Goal: Information Seeking & Learning: Learn about a topic

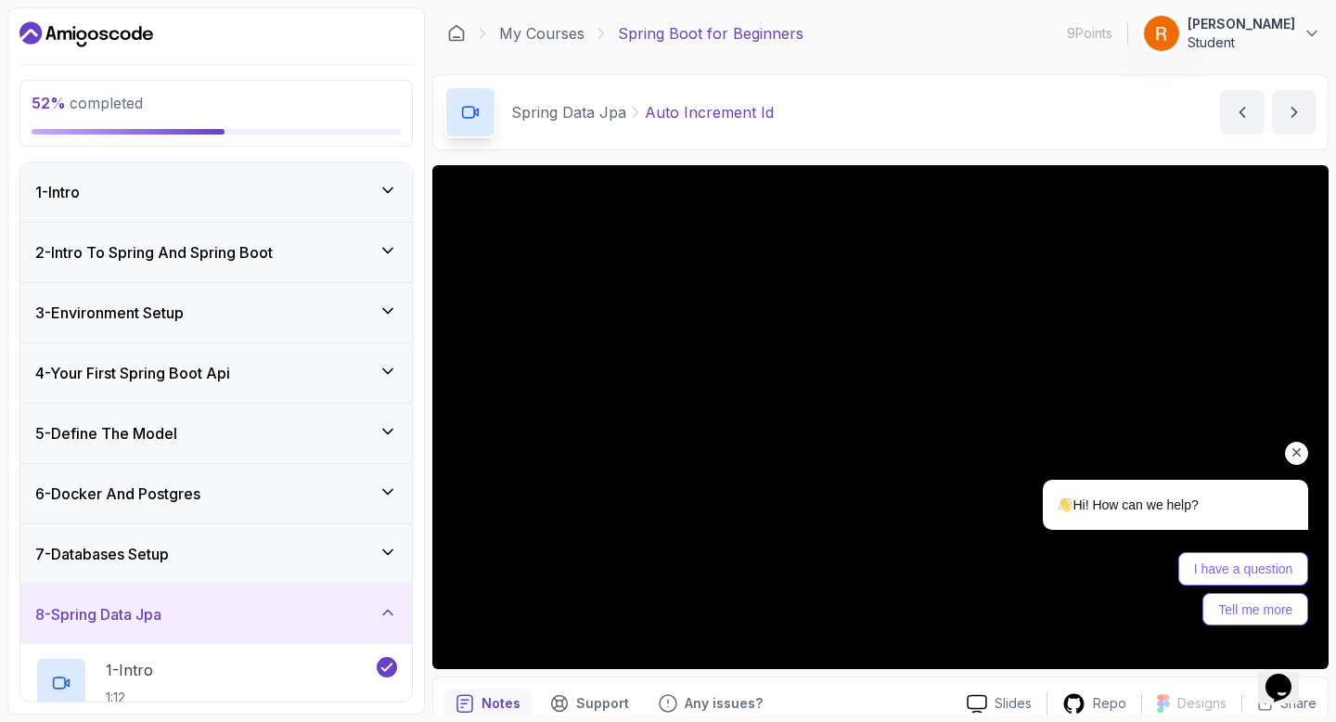
scroll to position [466, 0]
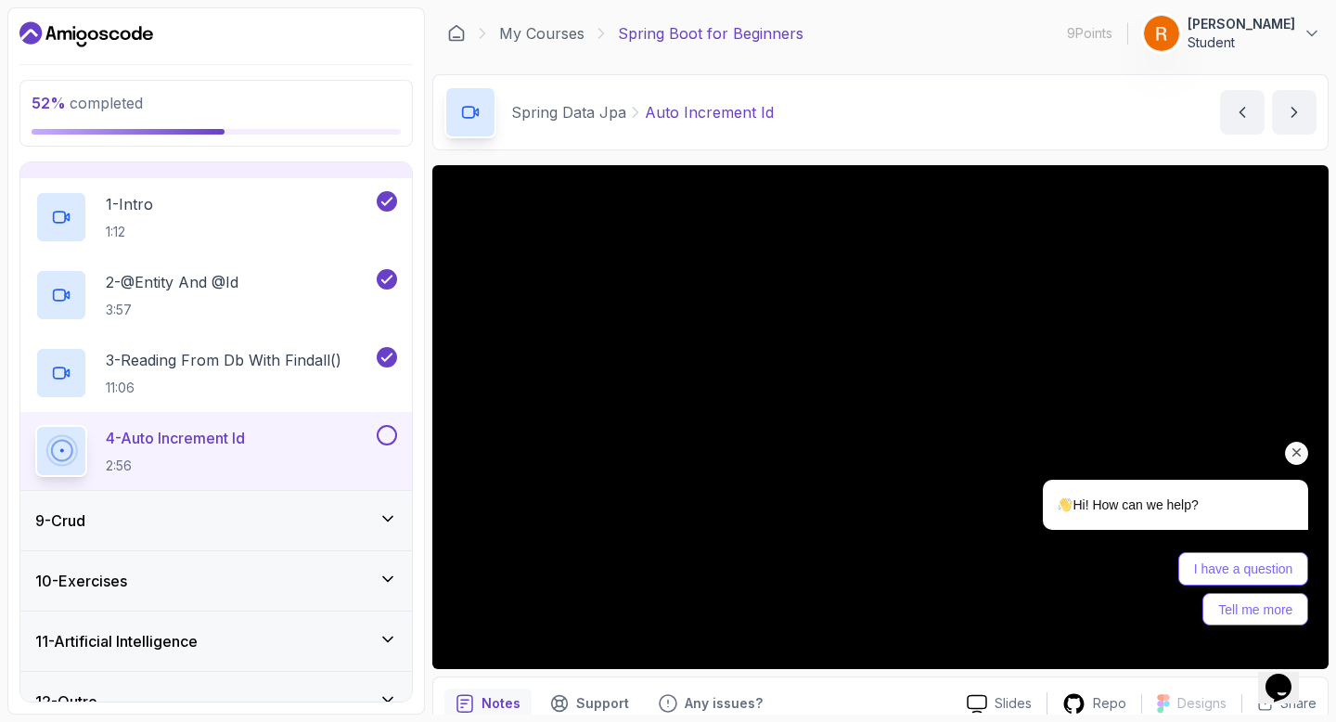
click at [1296, 448] on icon "Chat attention grabber" at bounding box center [1296, 452] width 17 height 17
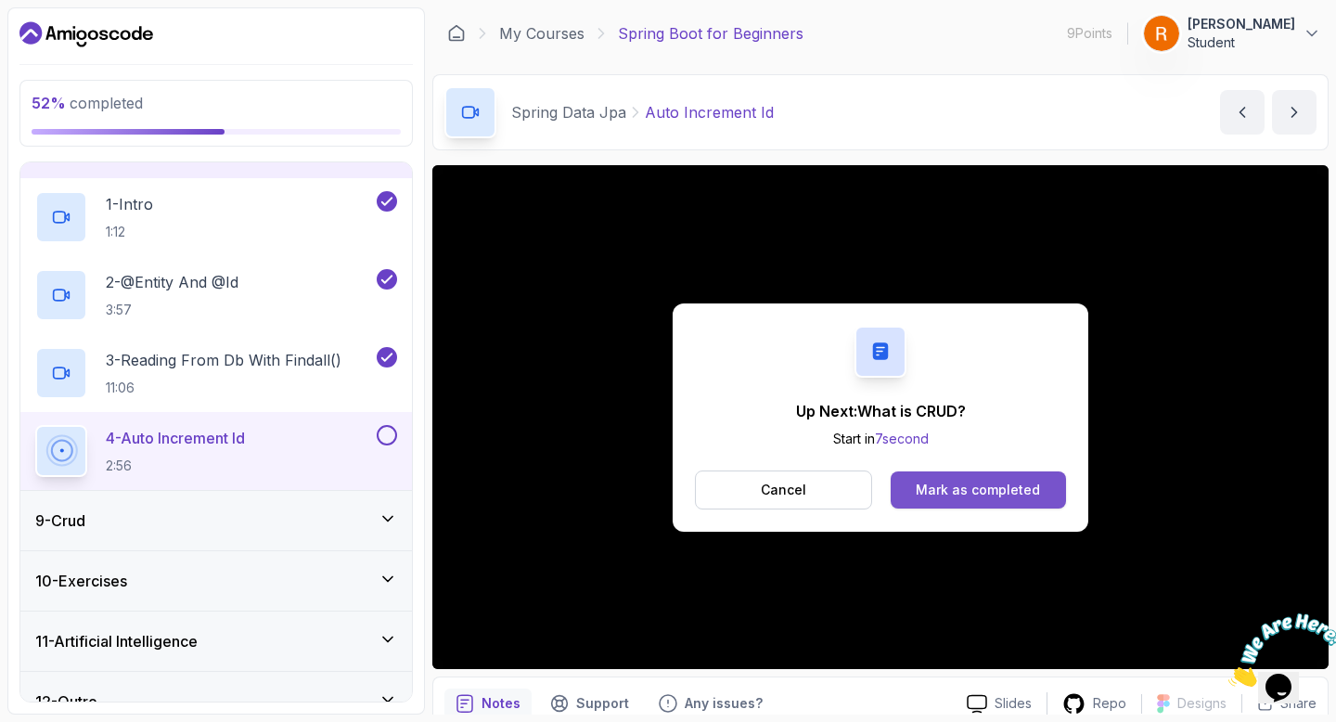
click at [1008, 488] on div "Mark as completed" at bounding box center [978, 489] width 124 height 19
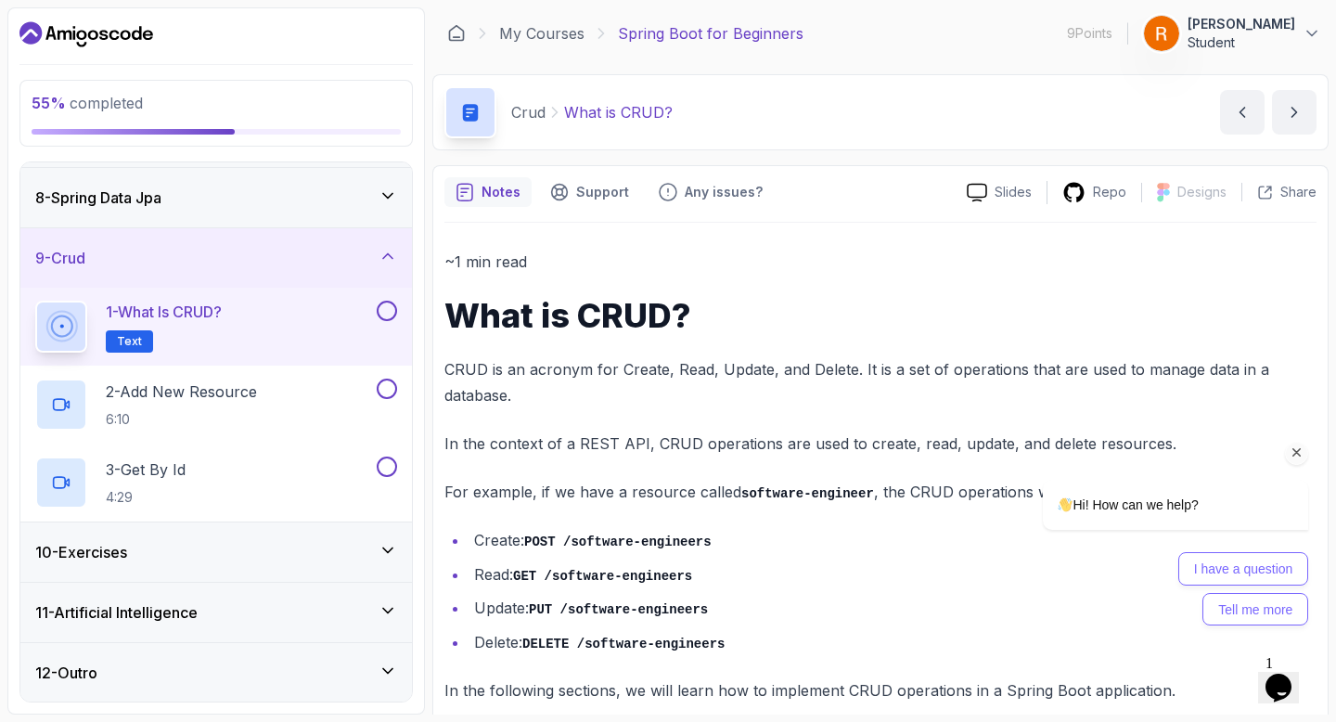
scroll to position [25, 0]
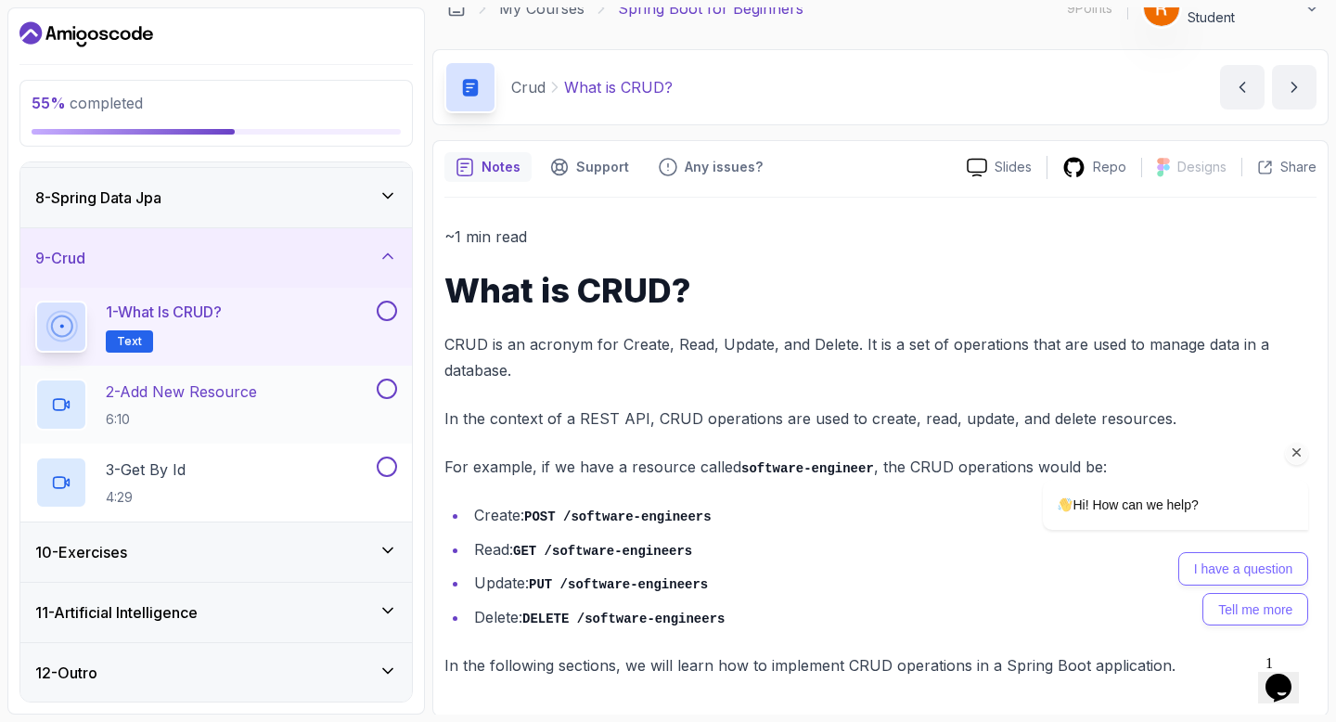
click at [344, 419] on div "2 - Add New Resource 6:10" at bounding box center [204, 404] width 338 height 52
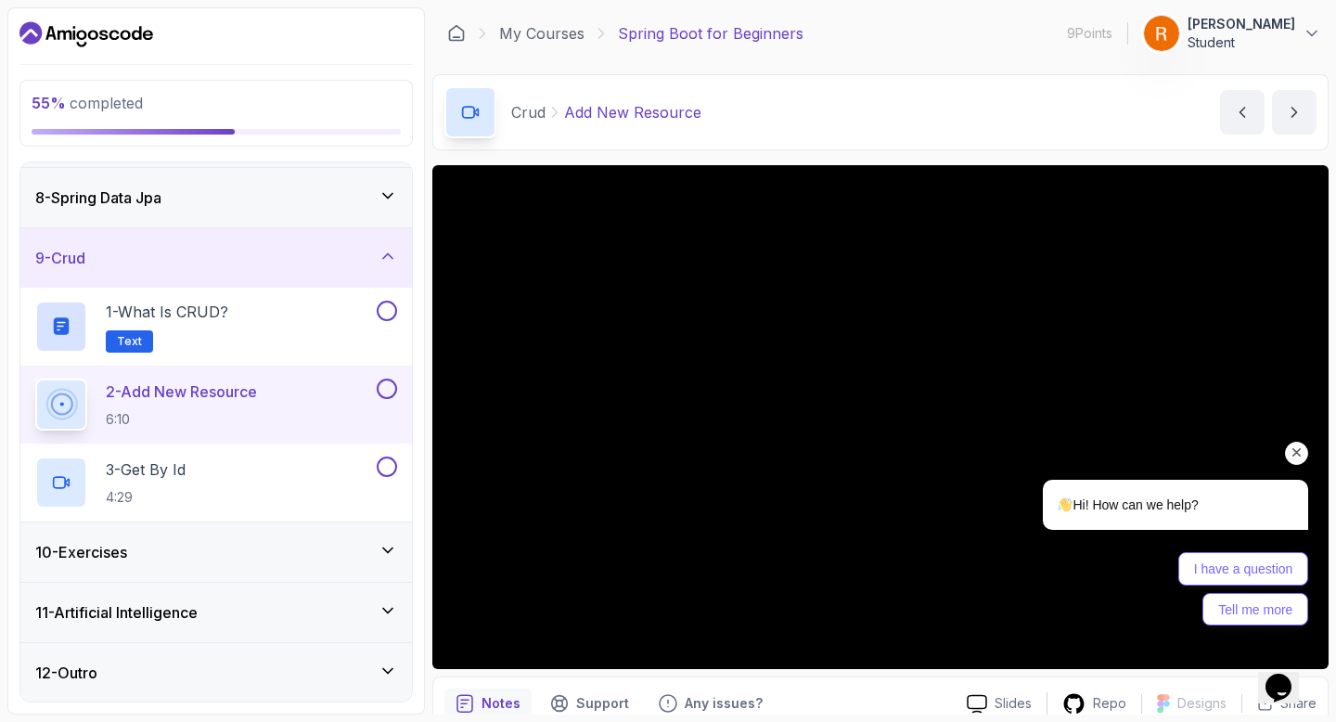
click at [1294, 449] on icon "Chat attention grabber" at bounding box center [1296, 452] width 17 height 17
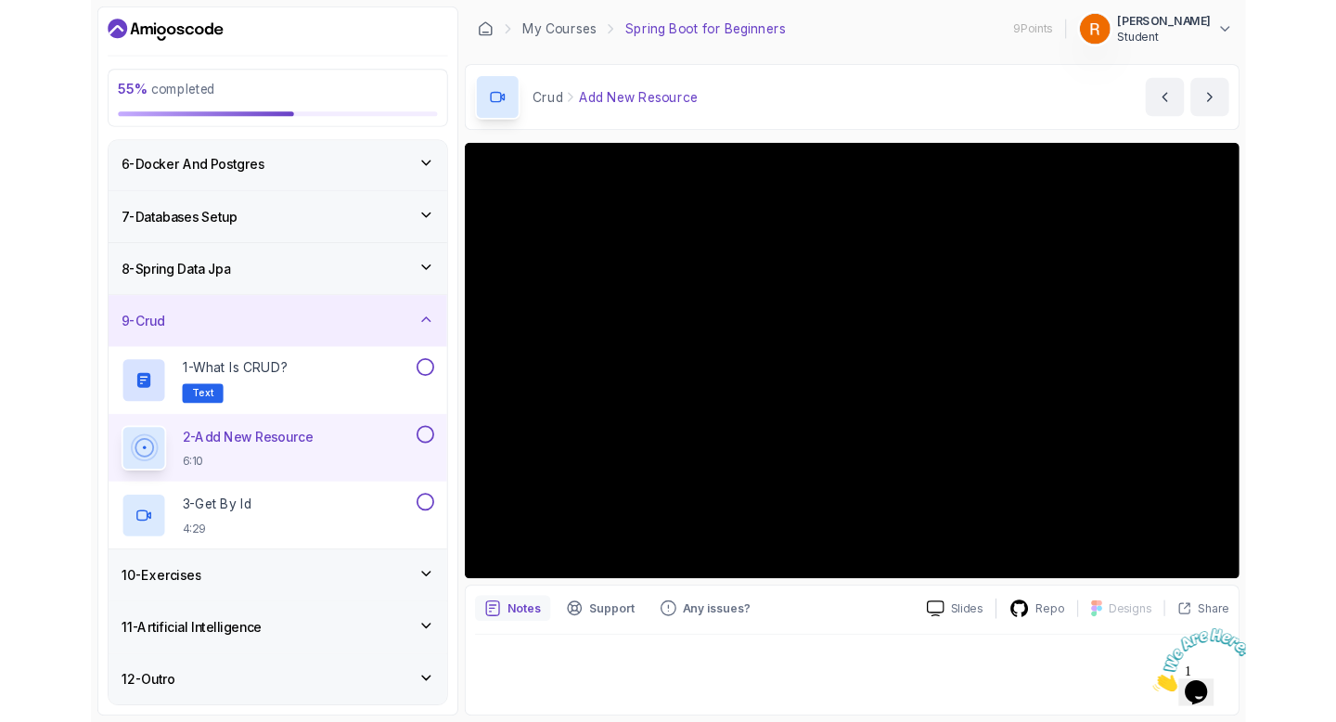
scroll to position [416, 0]
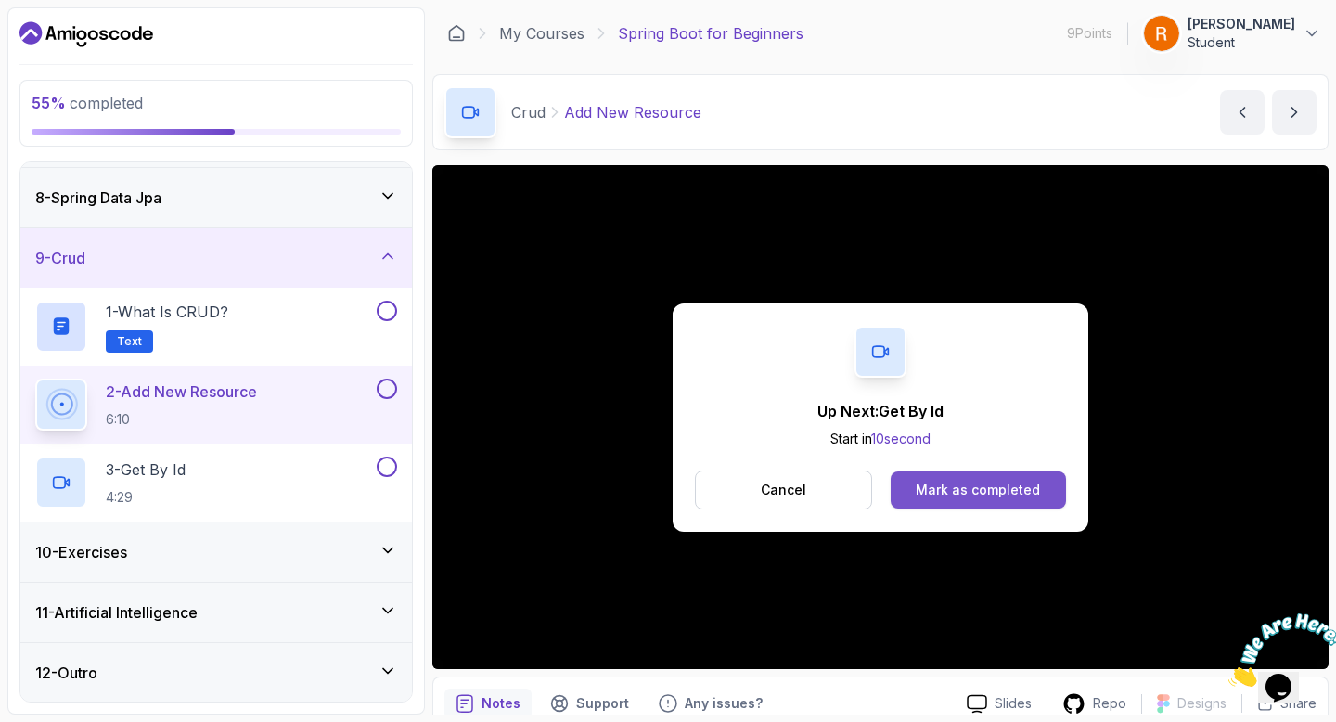
click at [941, 493] on div "Mark as completed" at bounding box center [978, 489] width 124 height 19
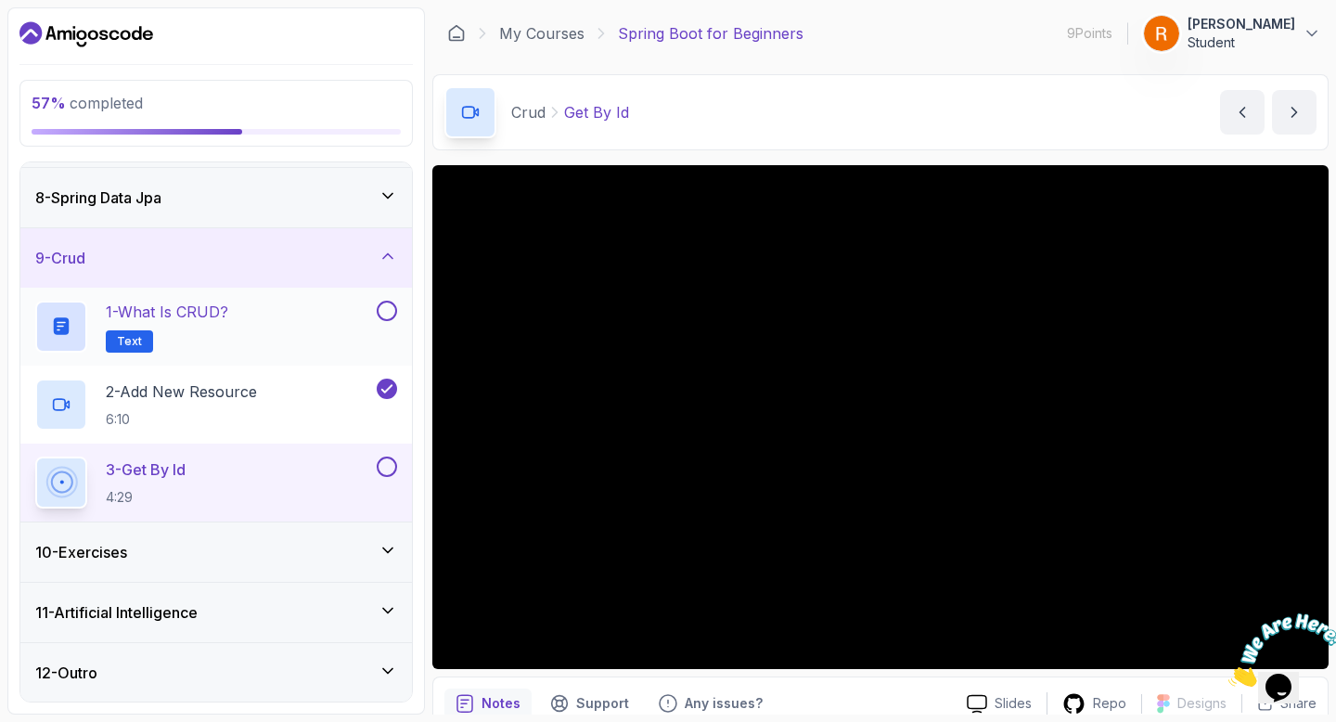
click at [383, 315] on button at bounding box center [387, 311] width 20 height 20
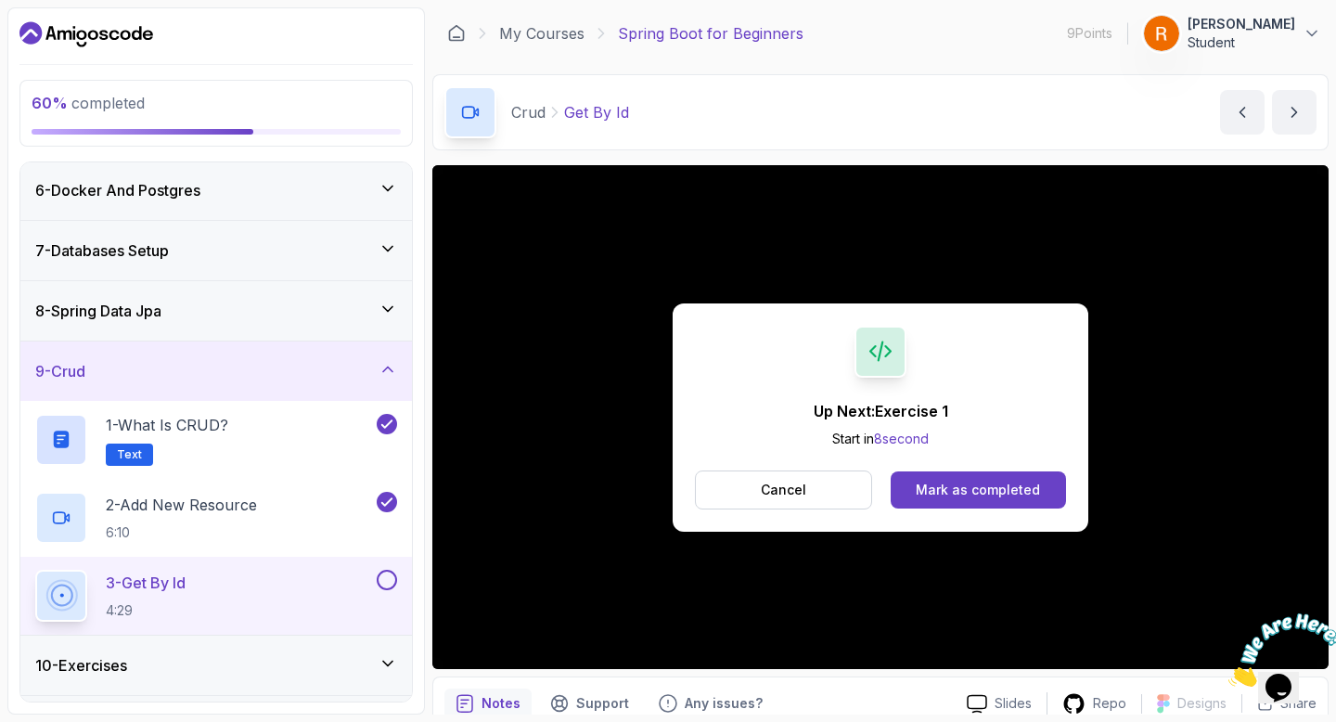
scroll to position [416, 0]
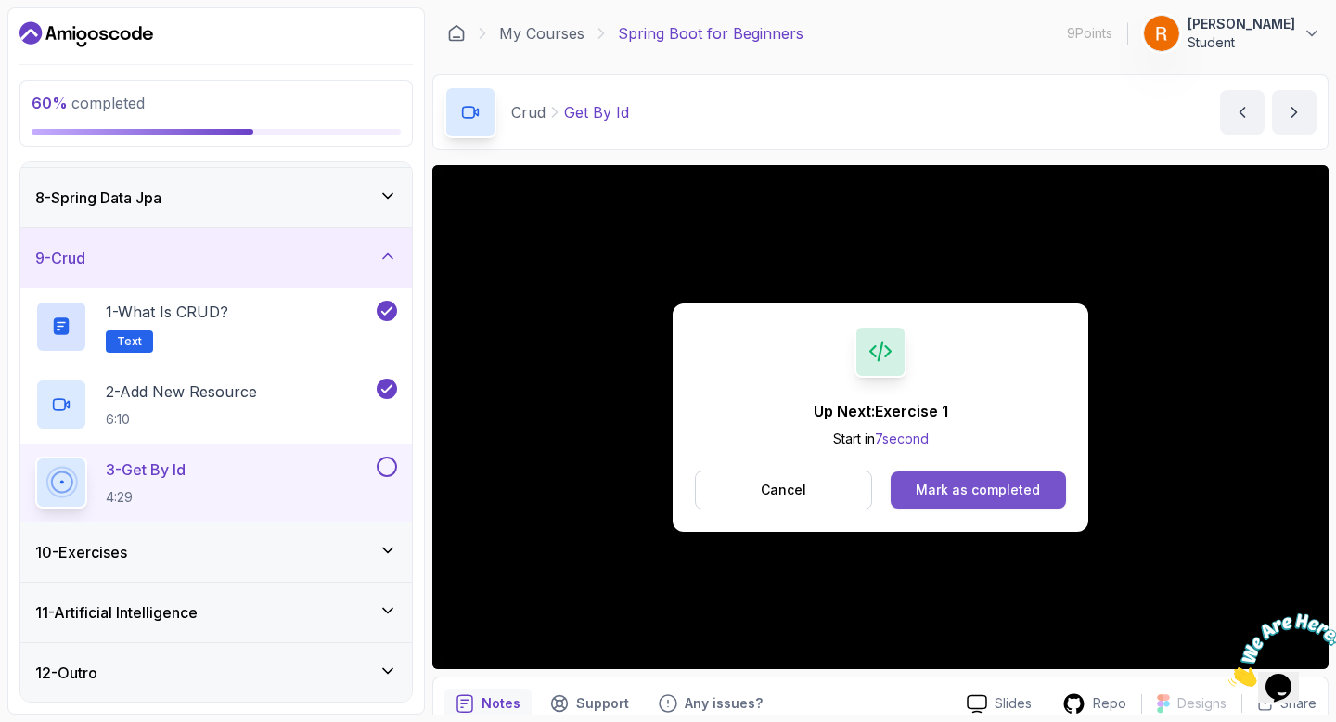
click at [982, 478] on button "Mark as completed" at bounding box center [977, 489] width 175 height 37
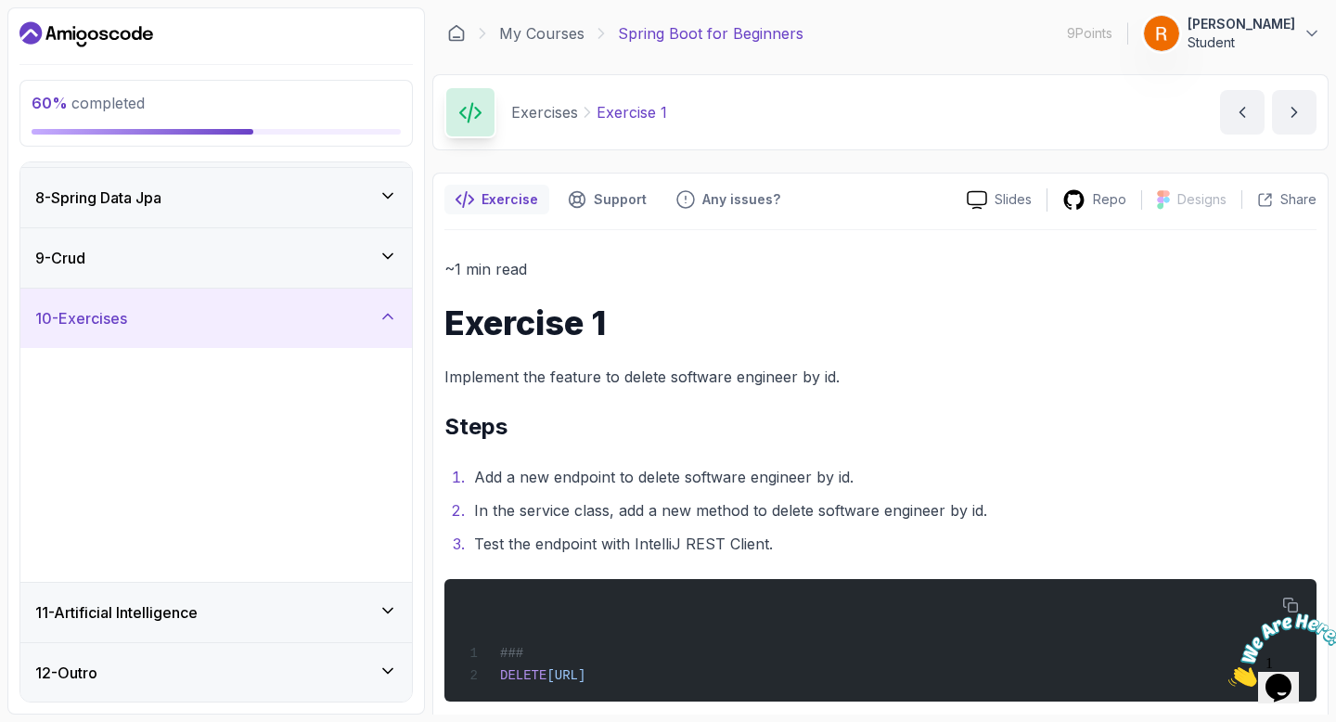
scroll to position [416, 0]
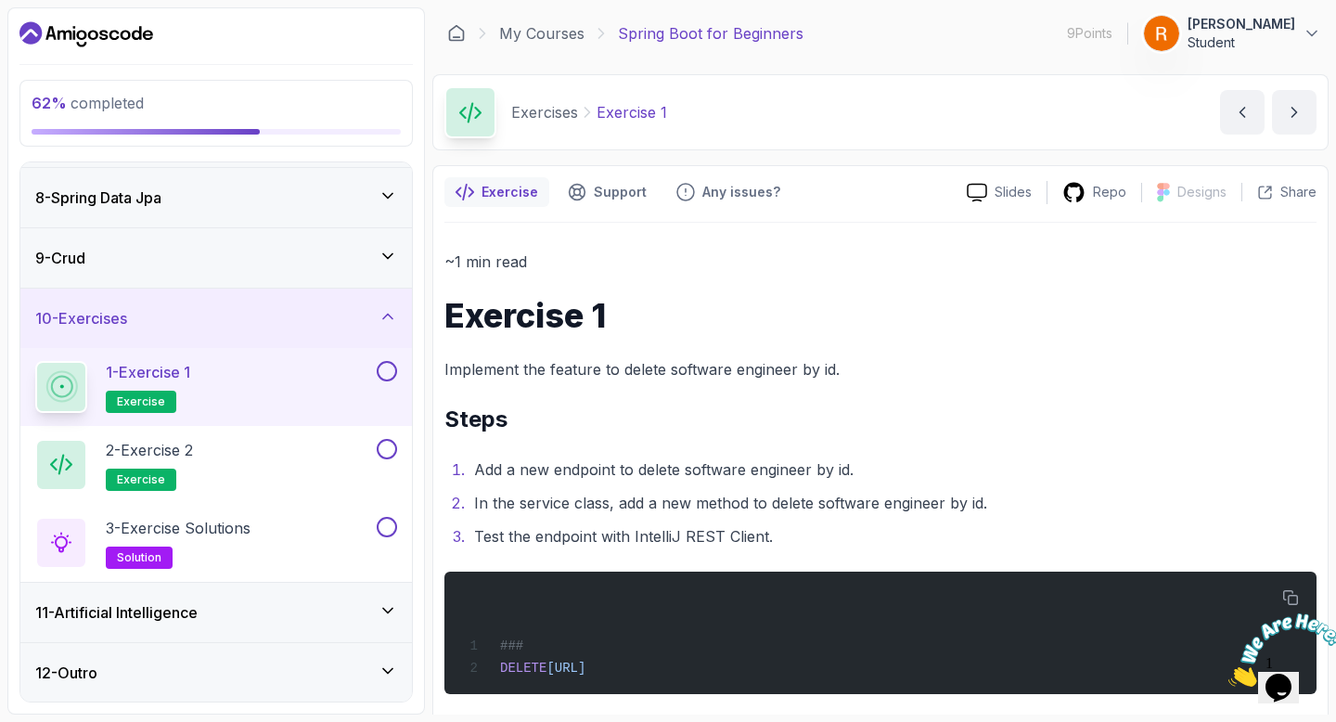
click at [366, 373] on div "1 - Exercise 1 exercise" at bounding box center [204, 387] width 338 height 52
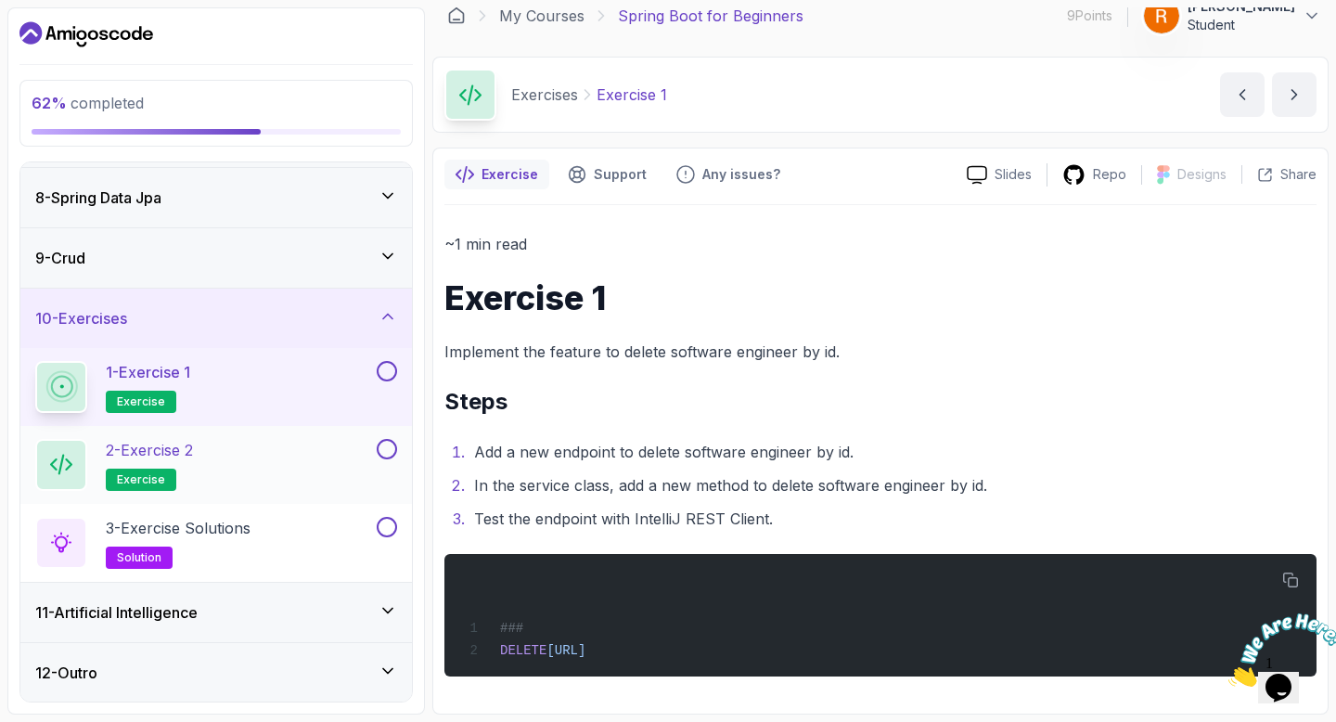
click at [392, 449] on button at bounding box center [387, 449] width 20 height 20
click at [387, 370] on button at bounding box center [387, 371] width 20 height 20
click at [317, 463] on div "2 - Exercise 2 exercise" at bounding box center [204, 465] width 338 height 52
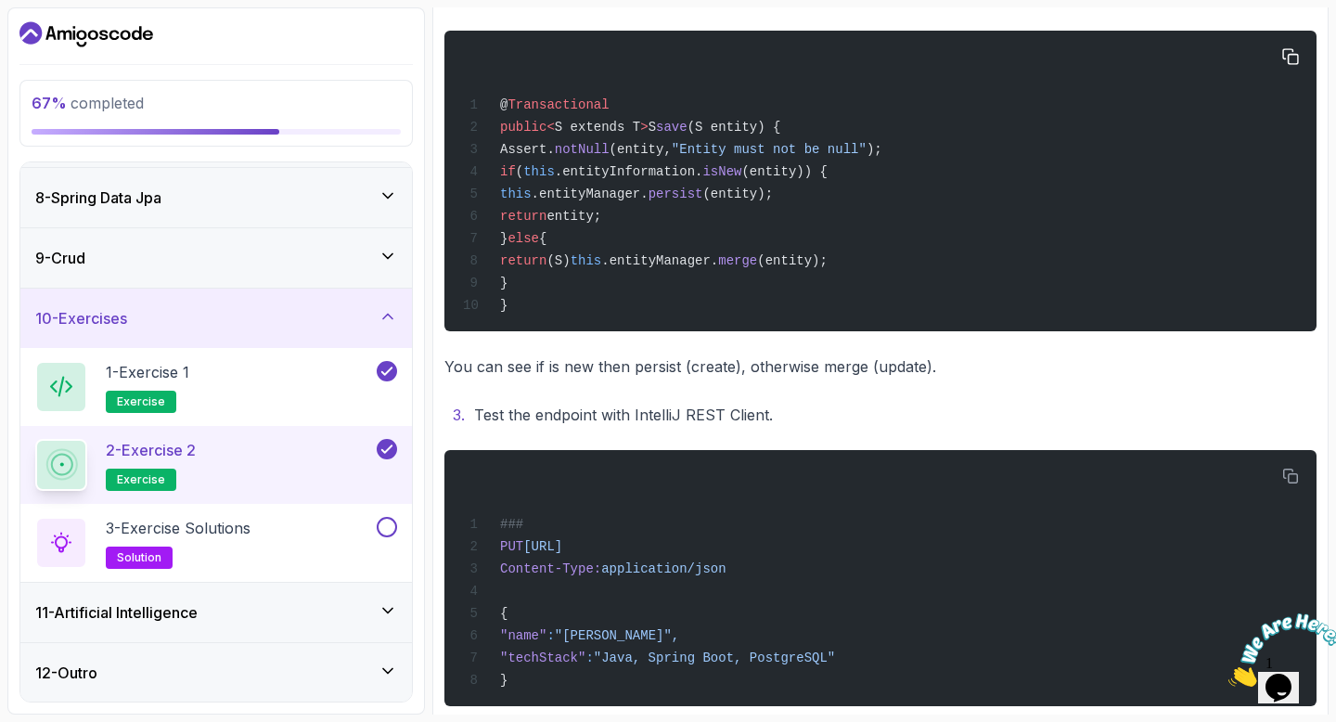
scroll to position [725, 0]
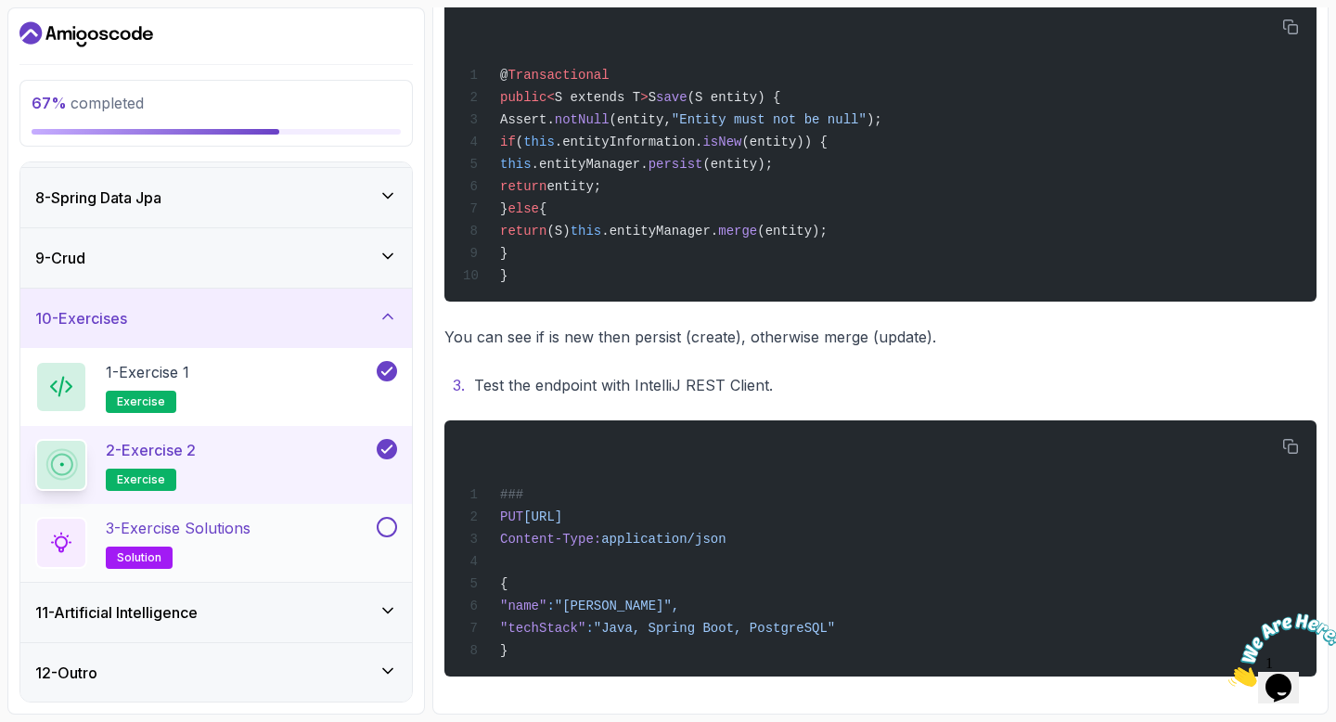
click at [390, 524] on button at bounding box center [387, 527] width 20 height 20
click at [385, 608] on icon at bounding box center [387, 610] width 19 height 19
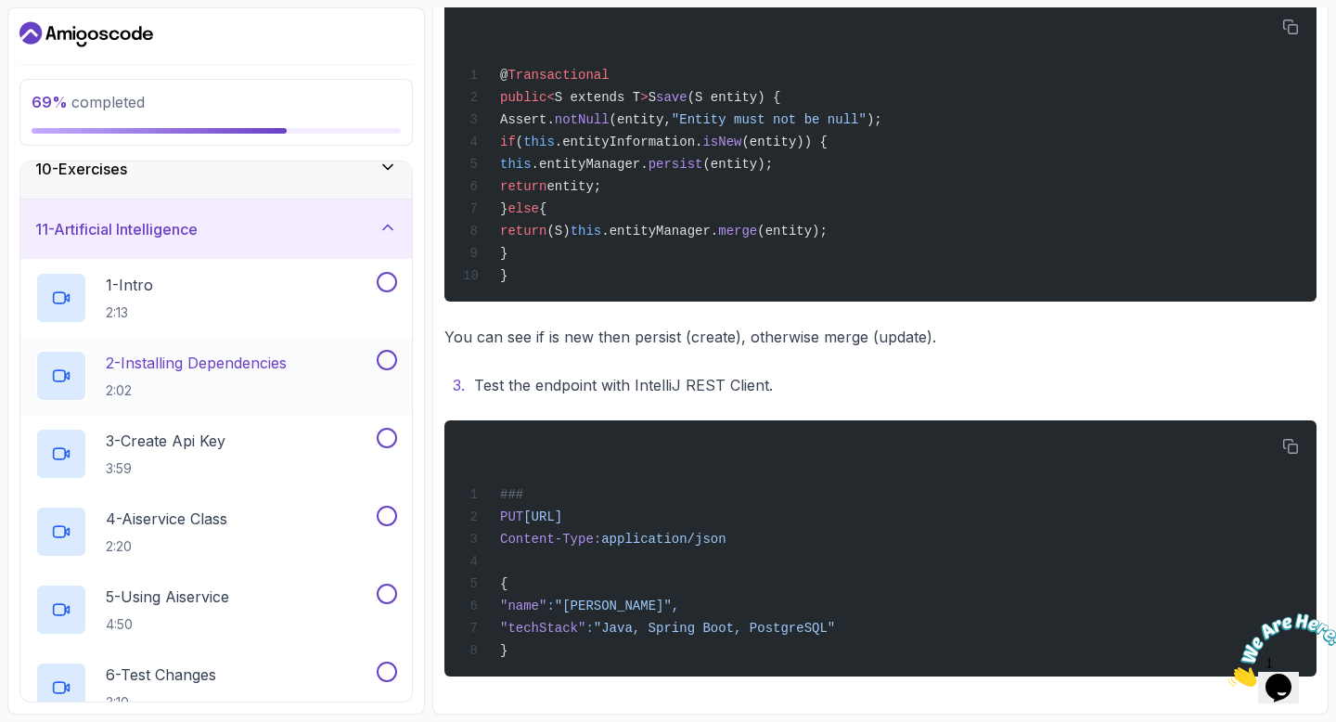
scroll to position [728, 0]
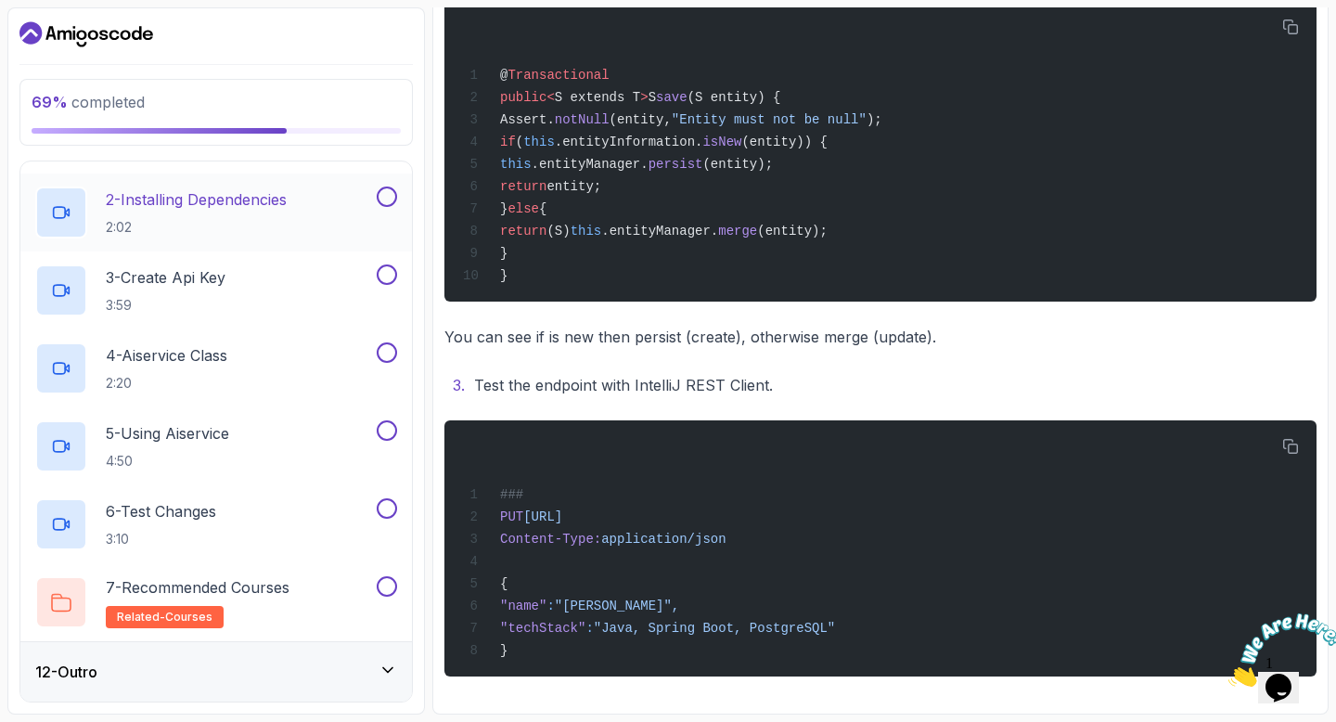
click at [327, 205] on div "2 - Installing Dependencies 2:02" at bounding box center [204, 212] width 338 height 52
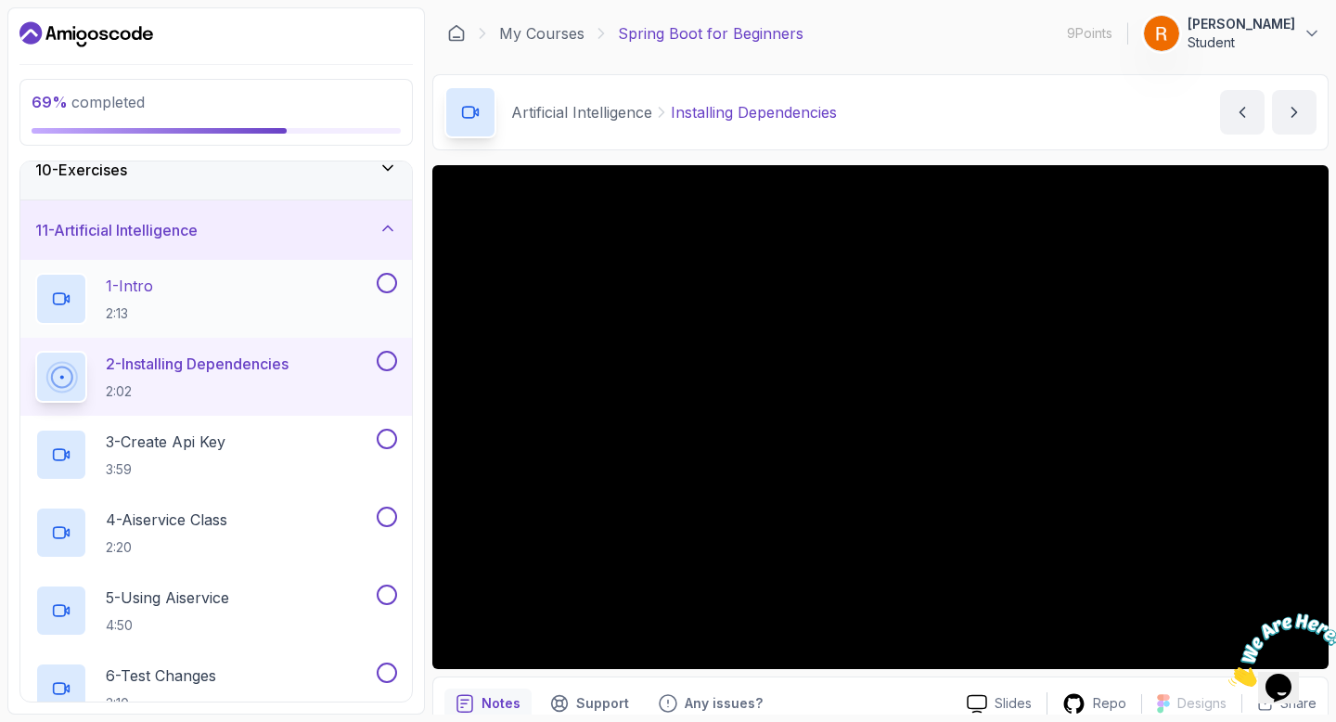
scroll to position [544, 0]
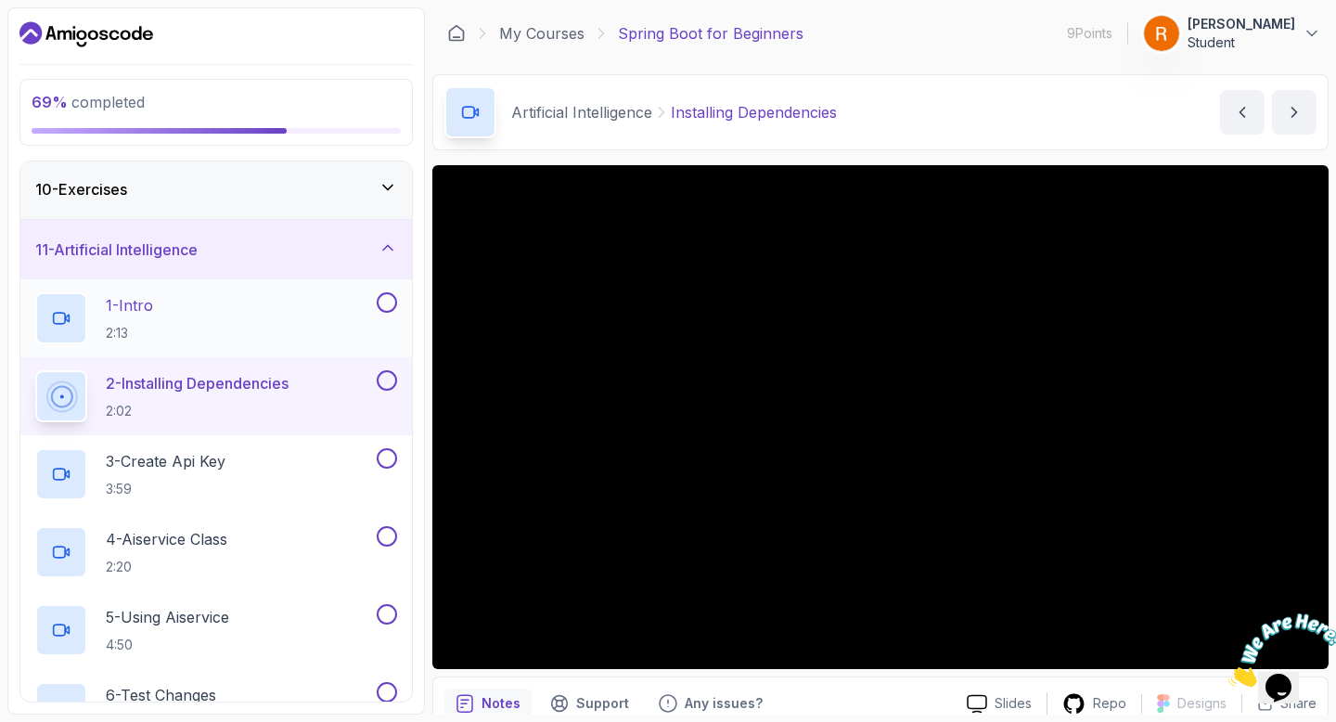
click at [209, 314] on div "1 - Intro 2:13" at bounding box center [204, 318] width 338 height 52
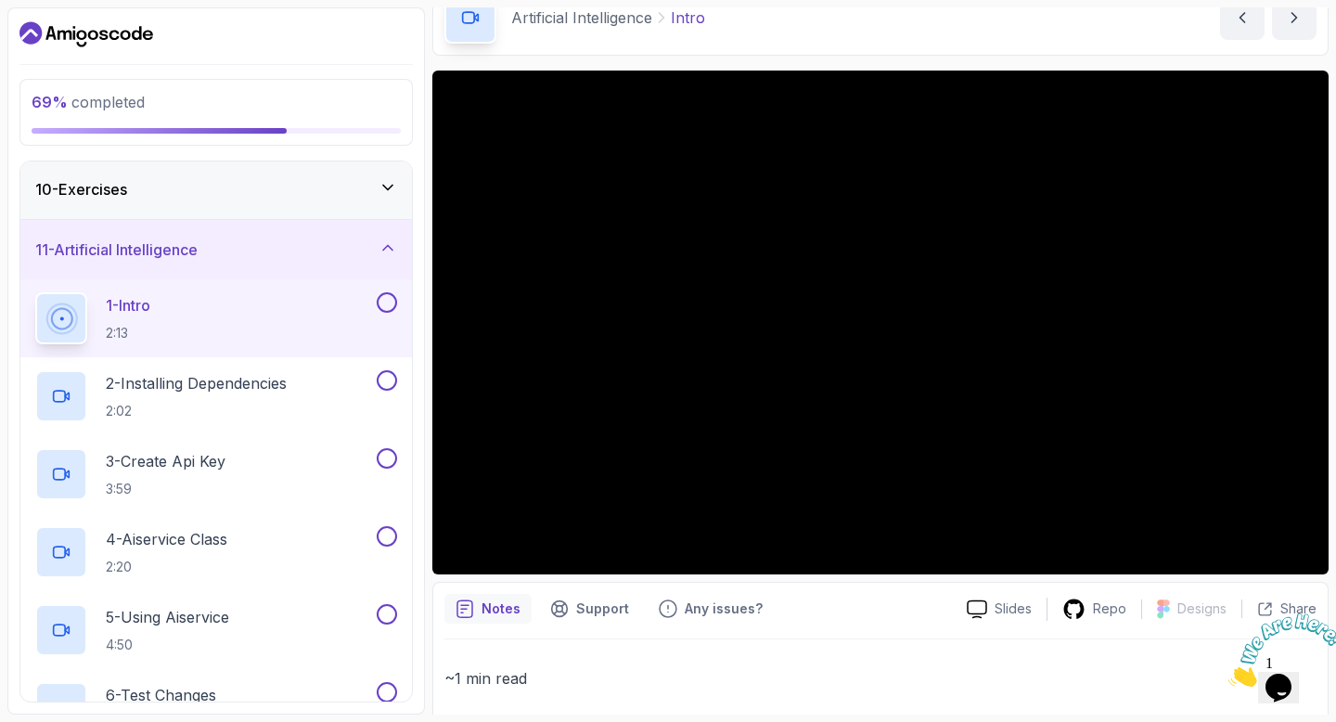
scroll to position [91, 0]
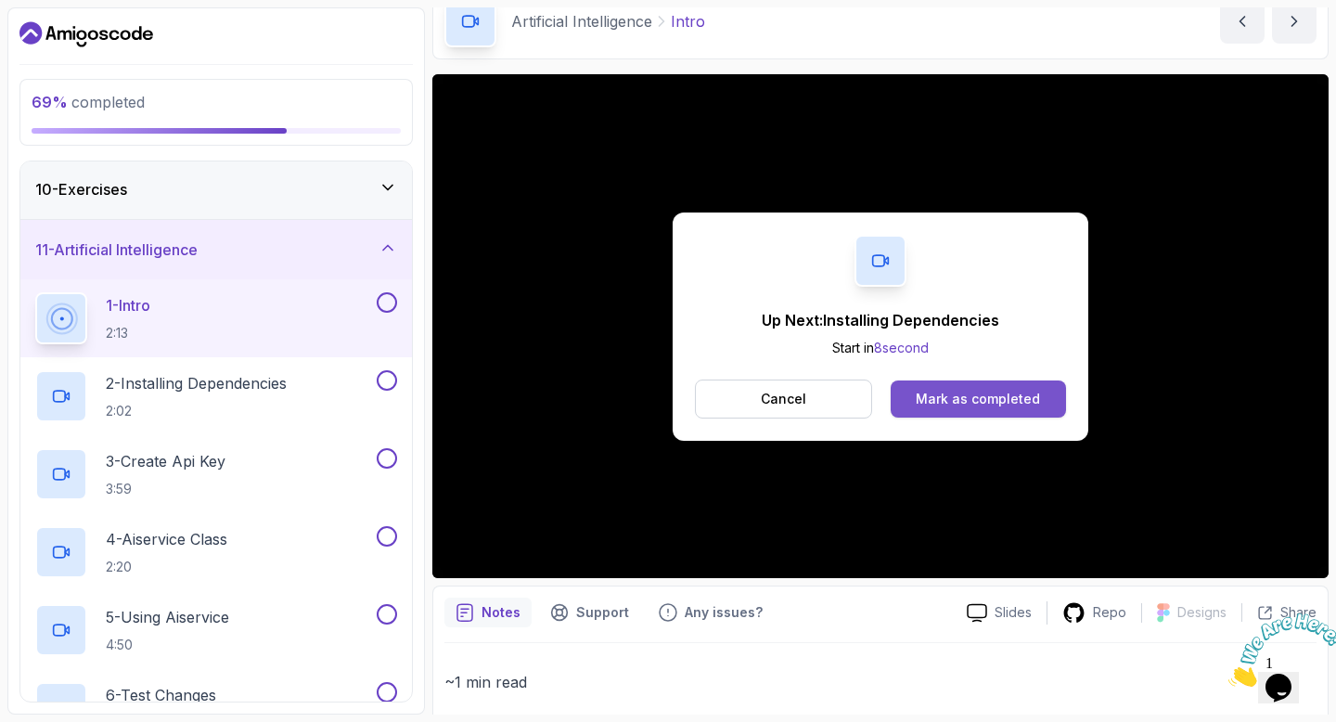
click at [957, 407] on button "Mark as completed" at bounding box center [977, 398] width 175 height 37
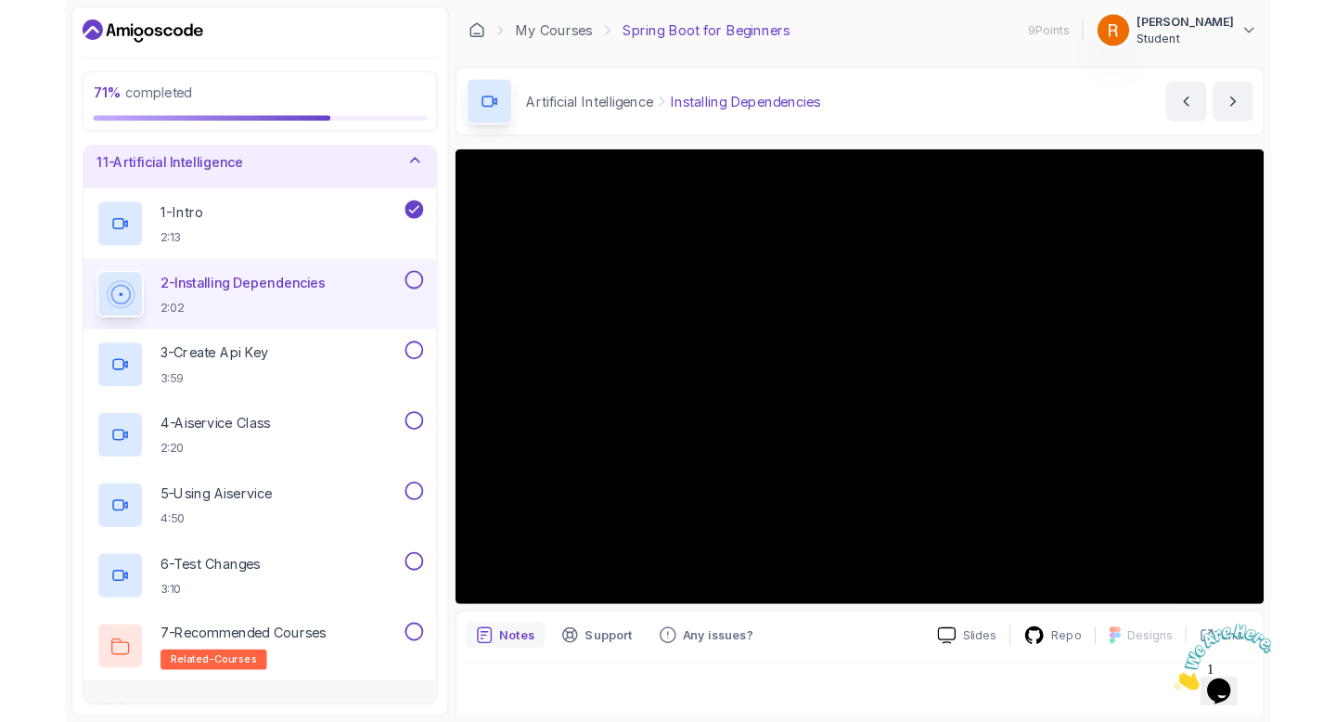
scroll to position [716, 0]
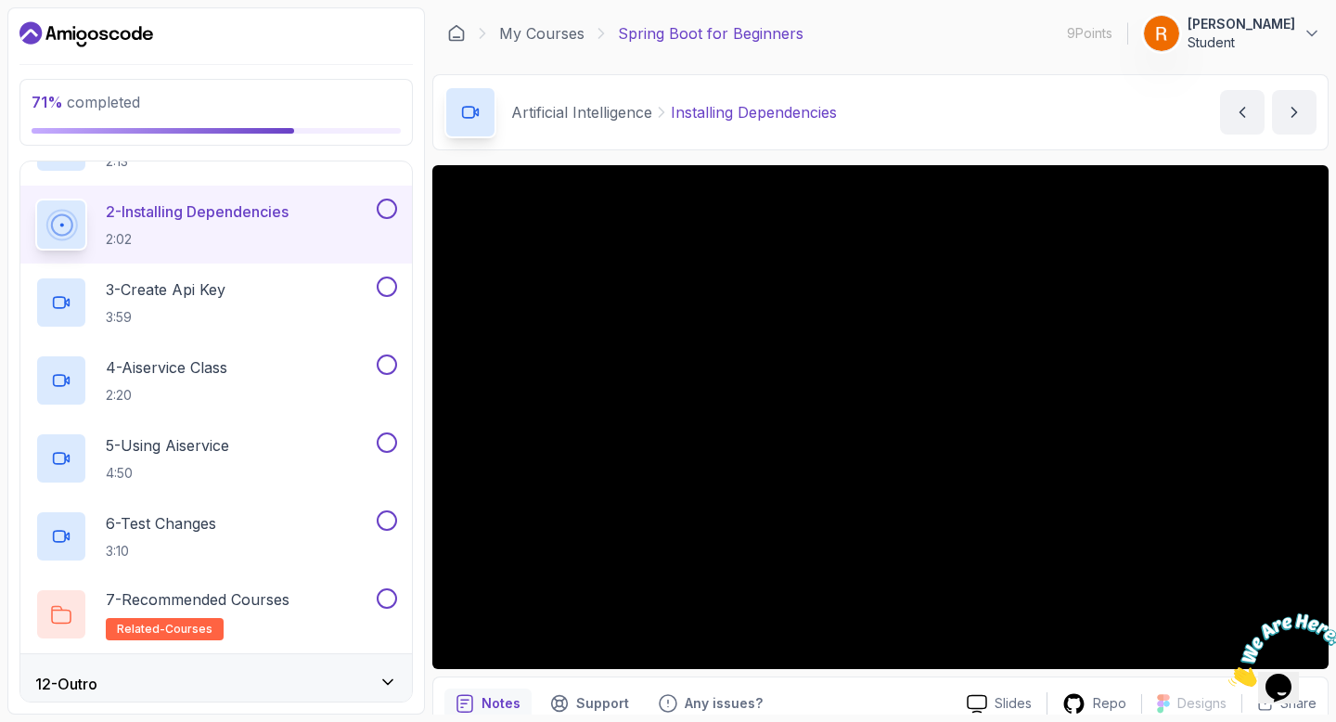
click at [391, 206] on button at bounding box center [387, 208] width 20 height 20
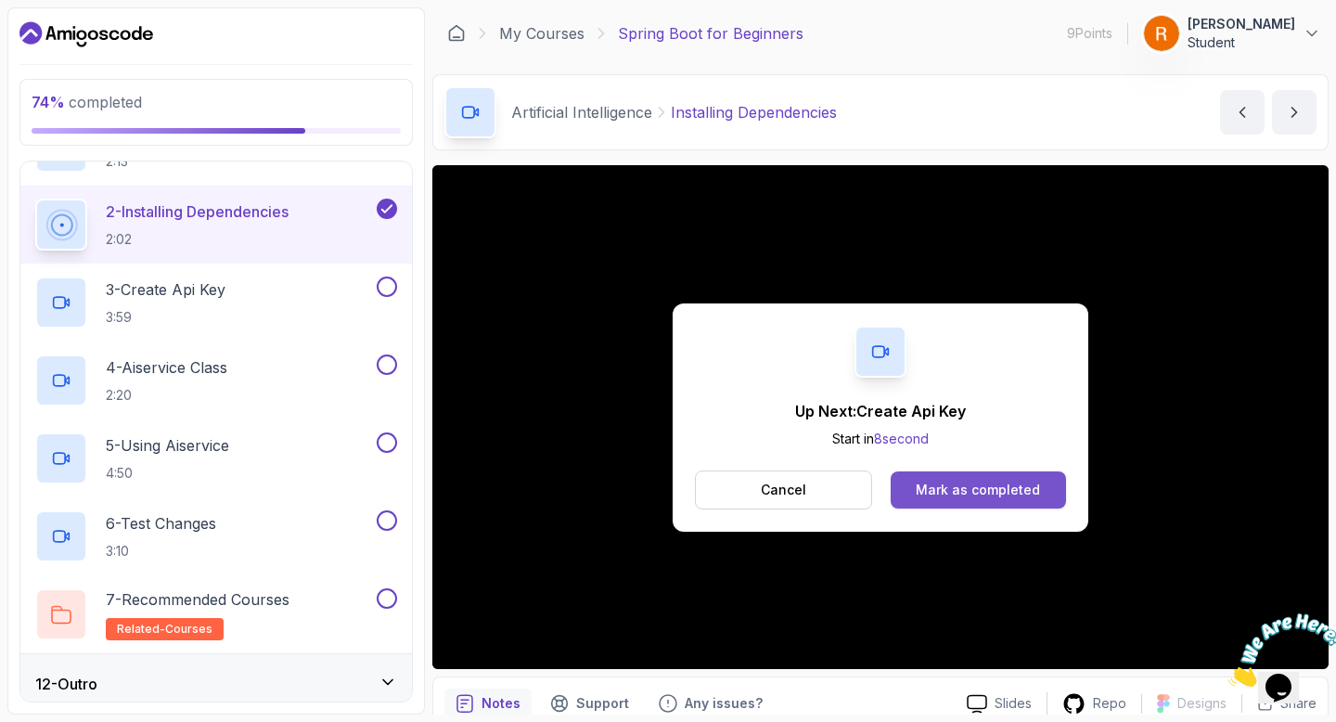
click at [948, 473] on button "Mark as completed" at bounding box center [977, 489] width 175 height 37
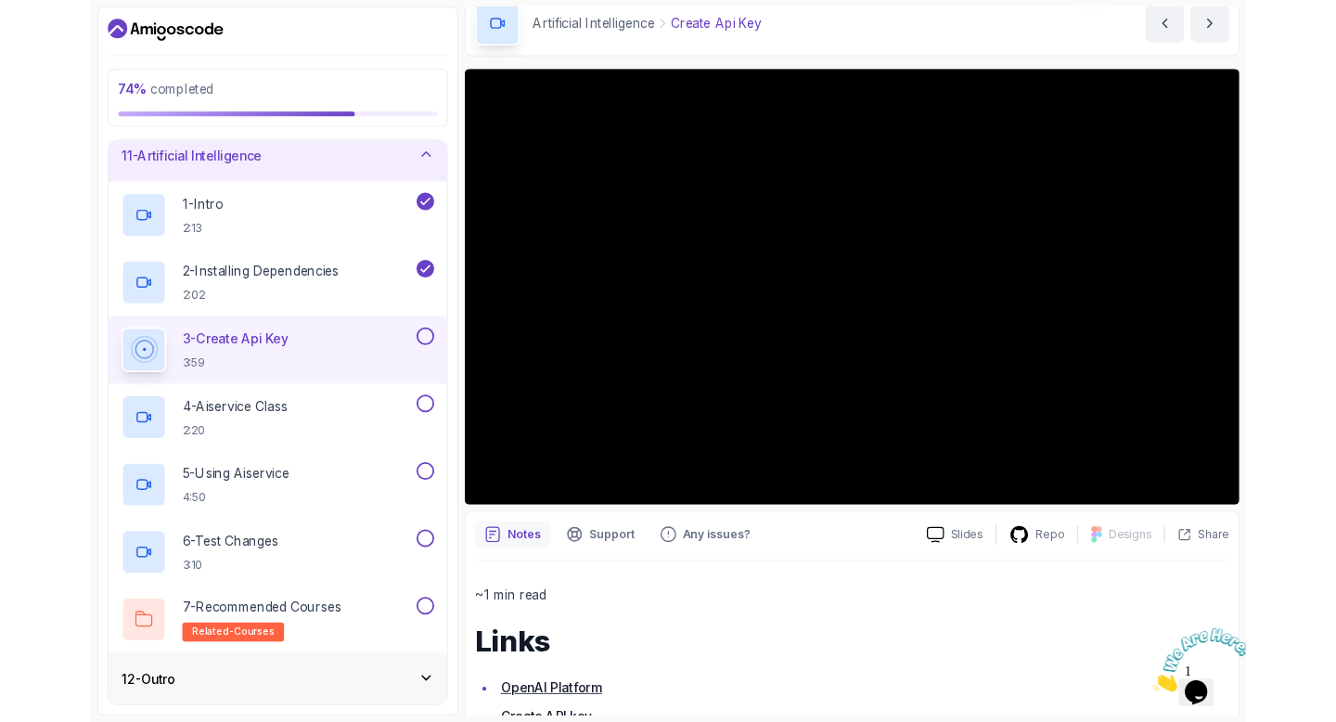
scroll to position [716, 0]
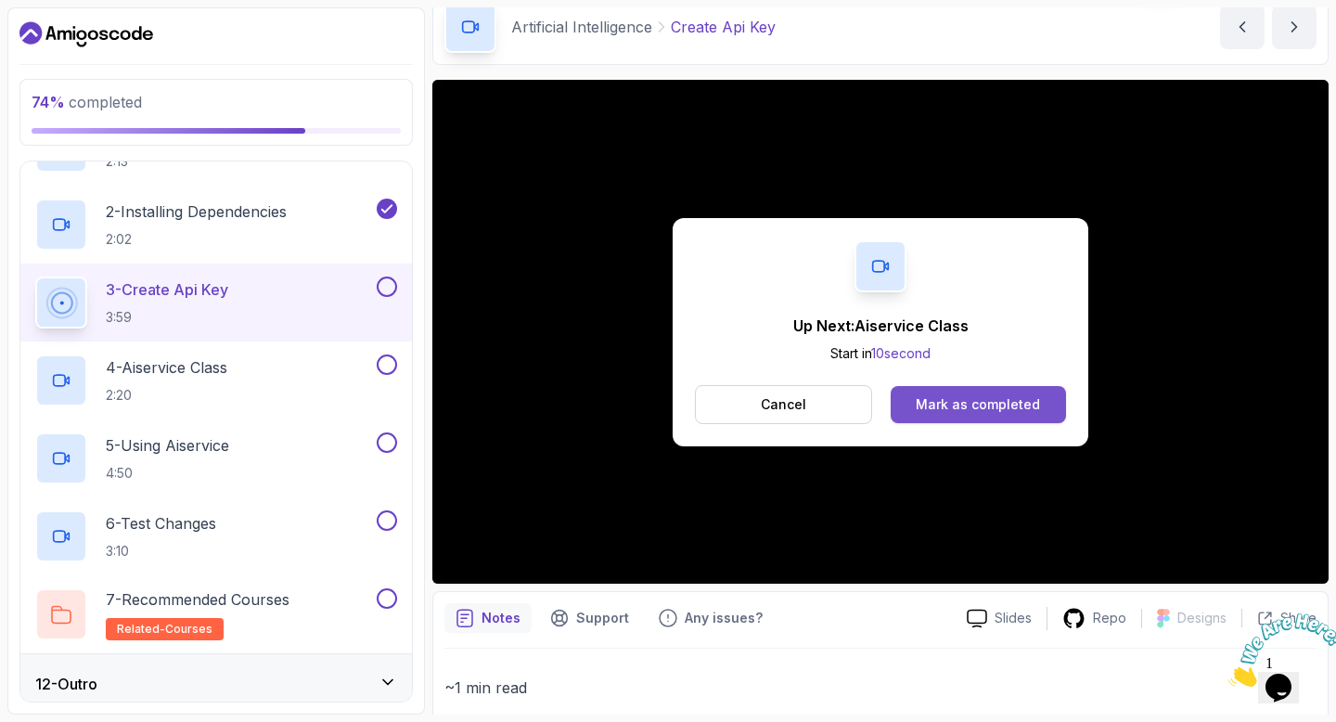
click at [942, 397] on div "Mark as completed" at bounding box center [978, 404] width 124 height 19
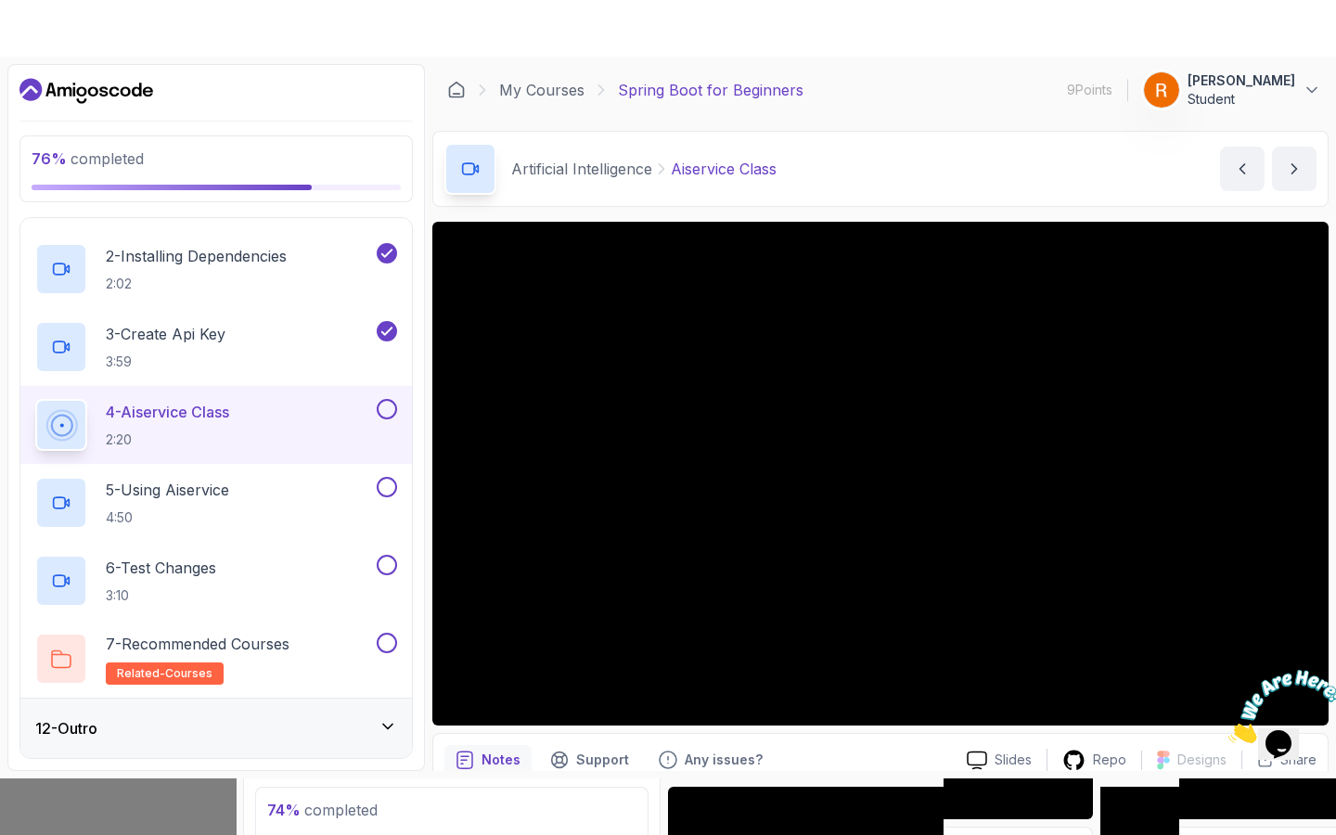
scroll to position [83, 0]
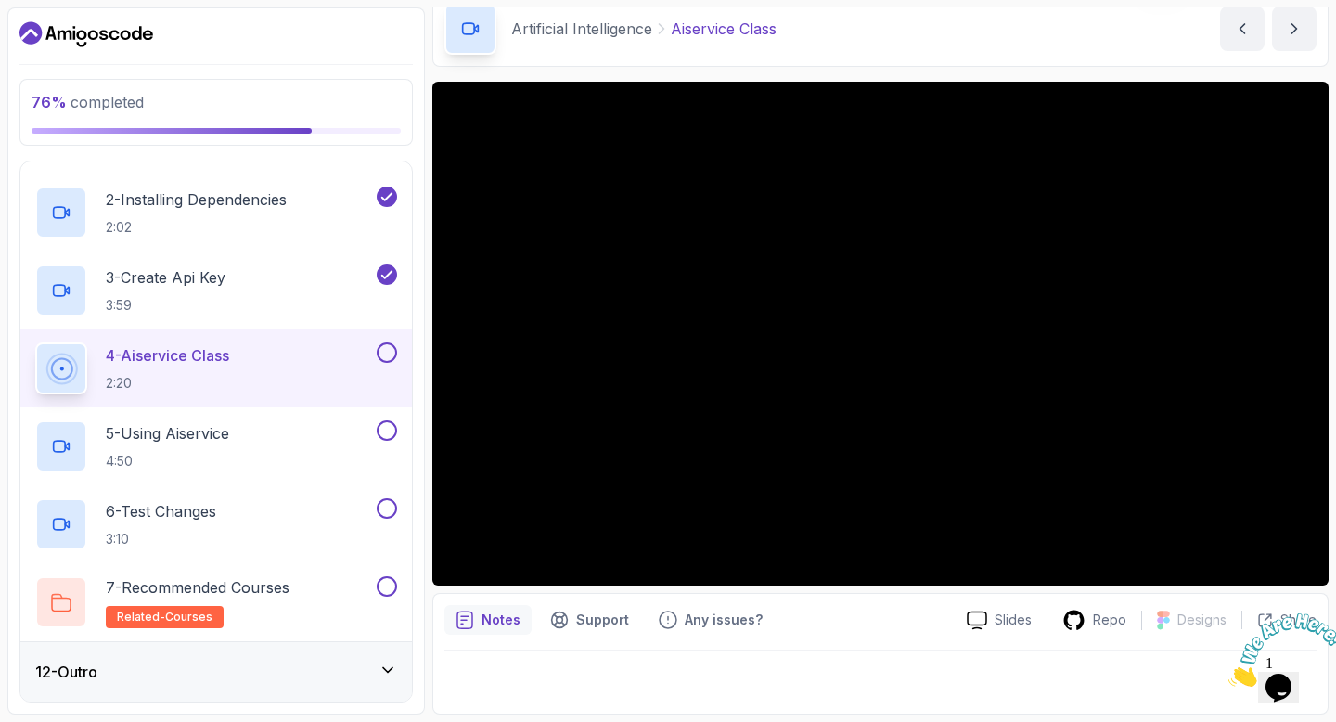
click at [389, 352] on button at bounding box center [387, 352] width 20 height 20
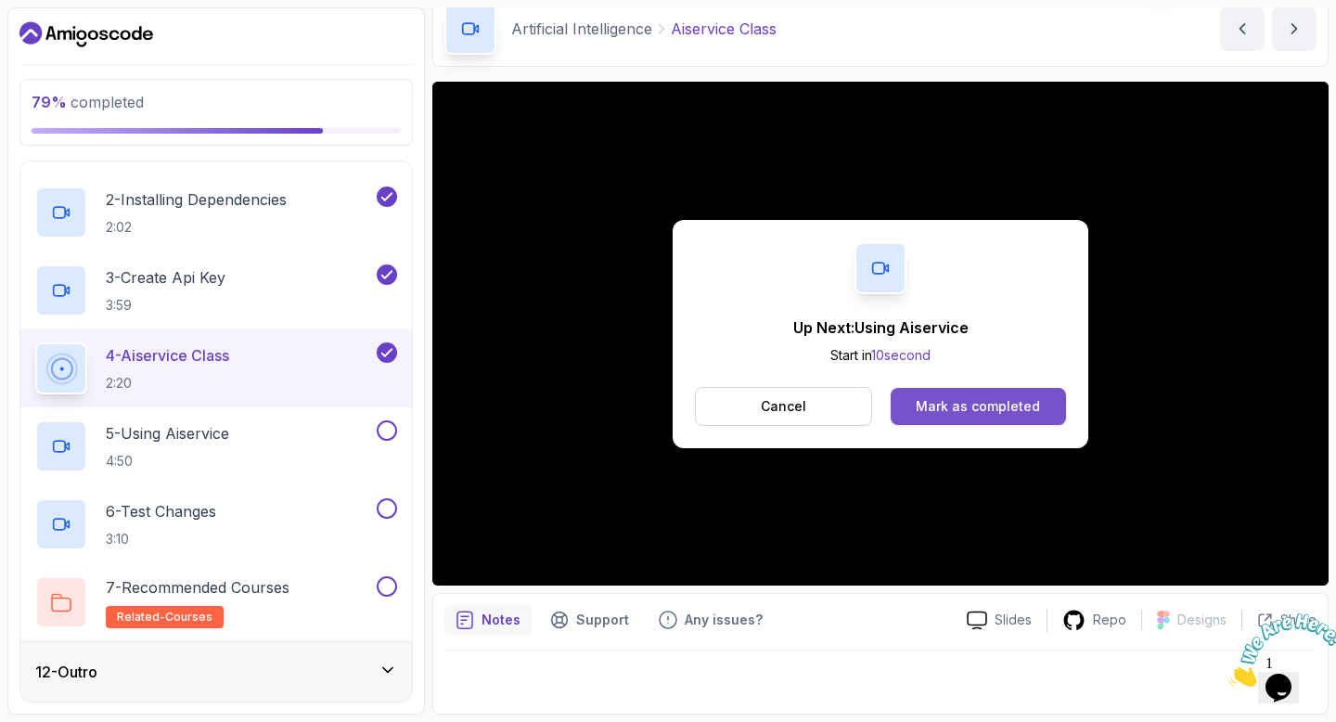
click at [972, 412] on div "Mark as completed" at bounding box center [978, 406] width 124 height 19
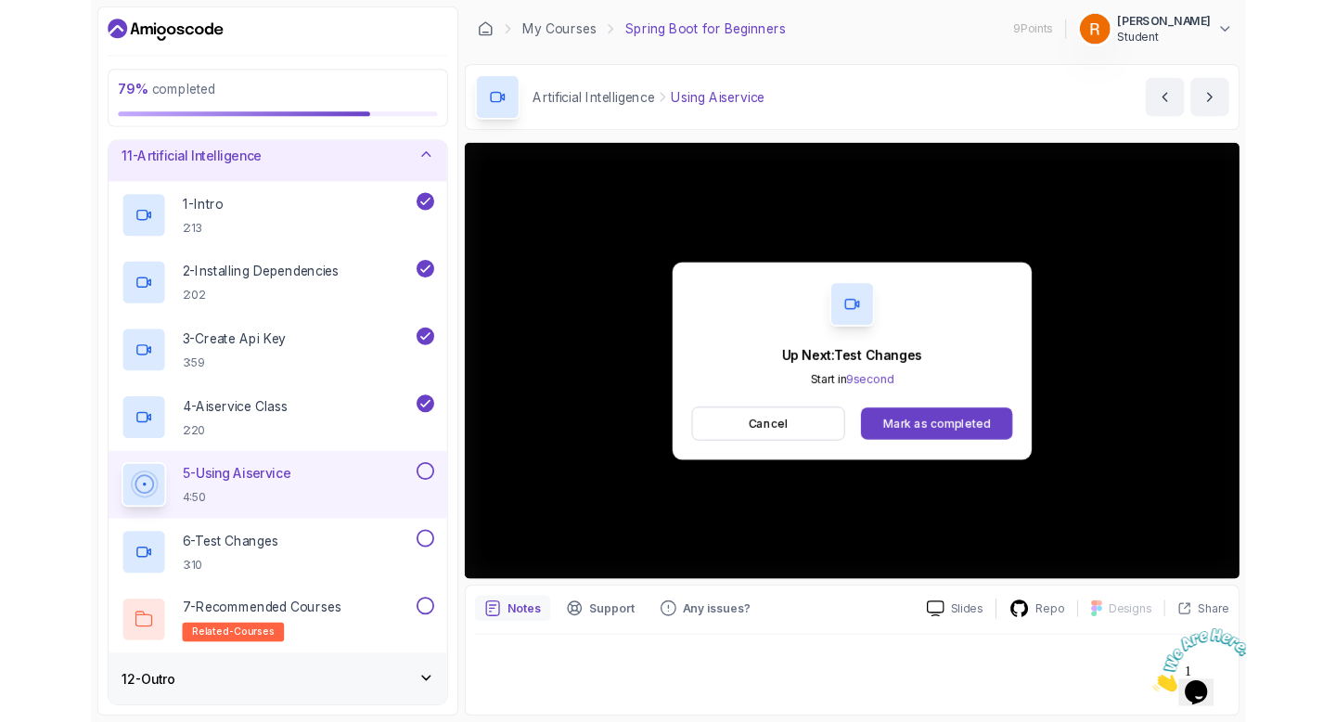
scroll to position [728, 0]
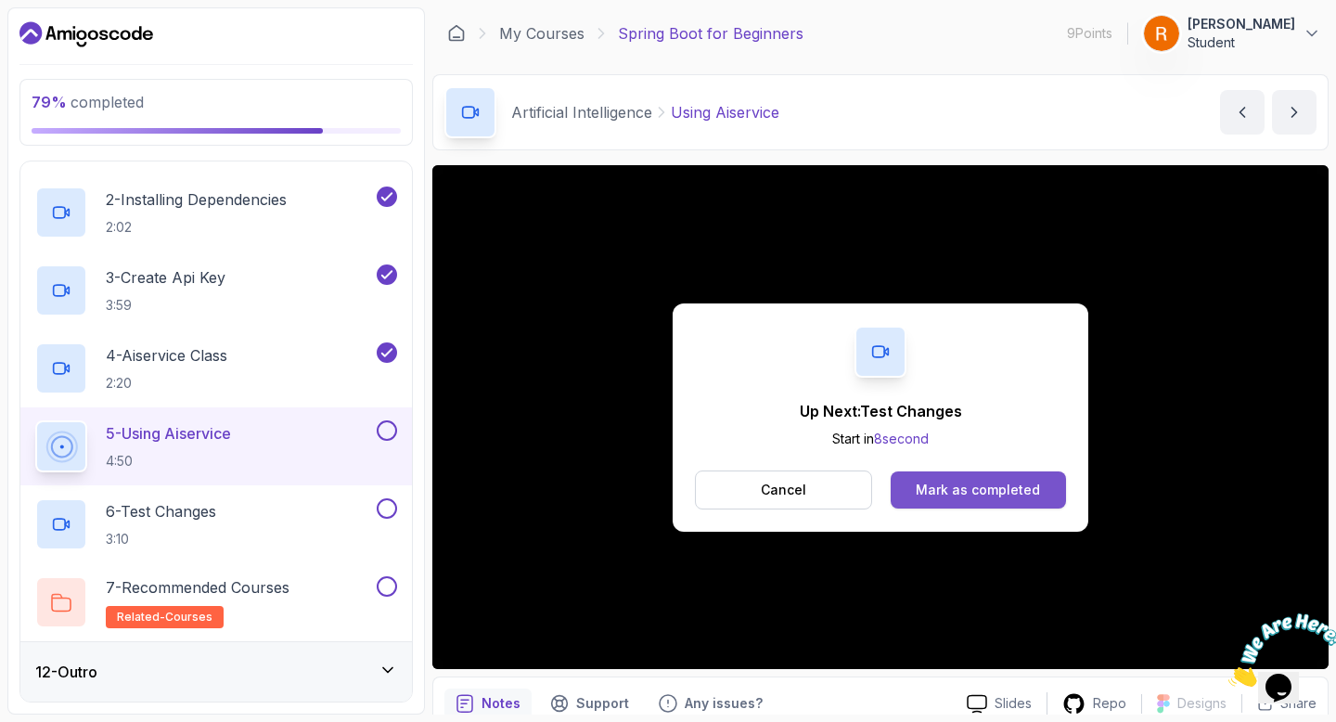
click at [952, 494] on div "Mark as completed" at bounding box center [978, 489] width 124 height 19
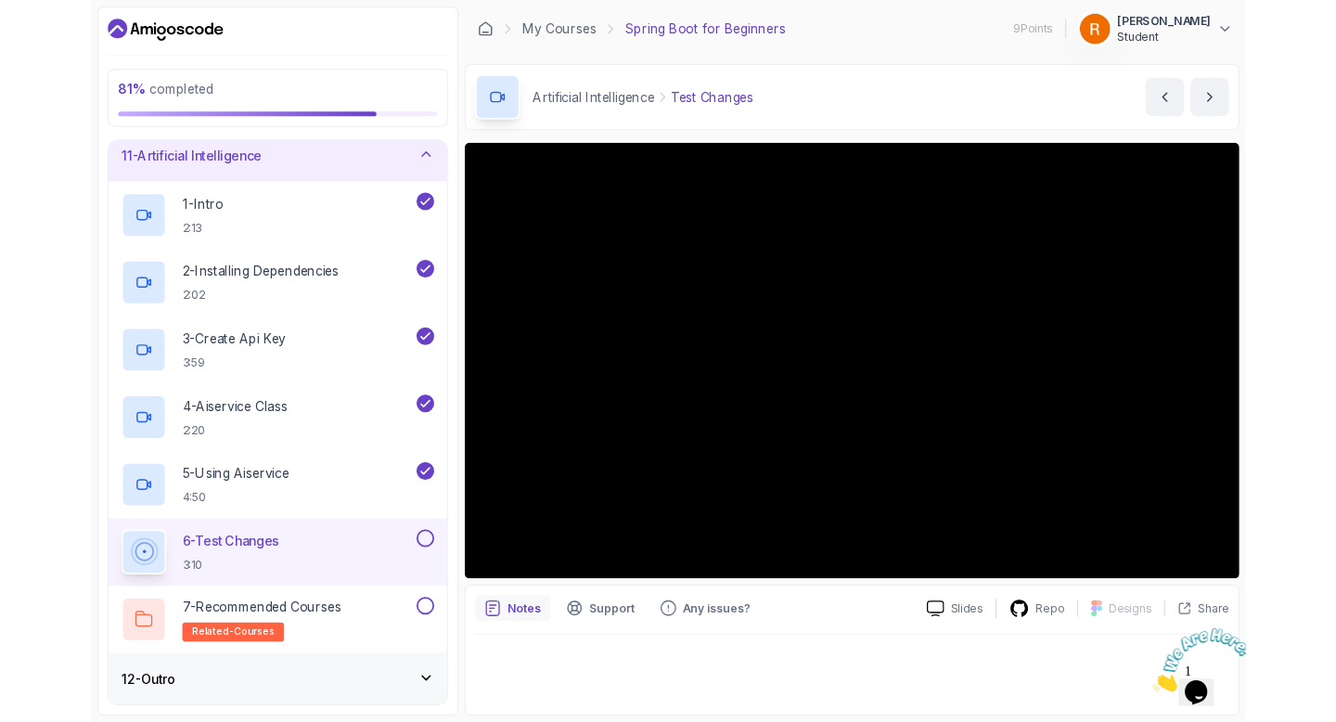
scroll to position [728, 0]
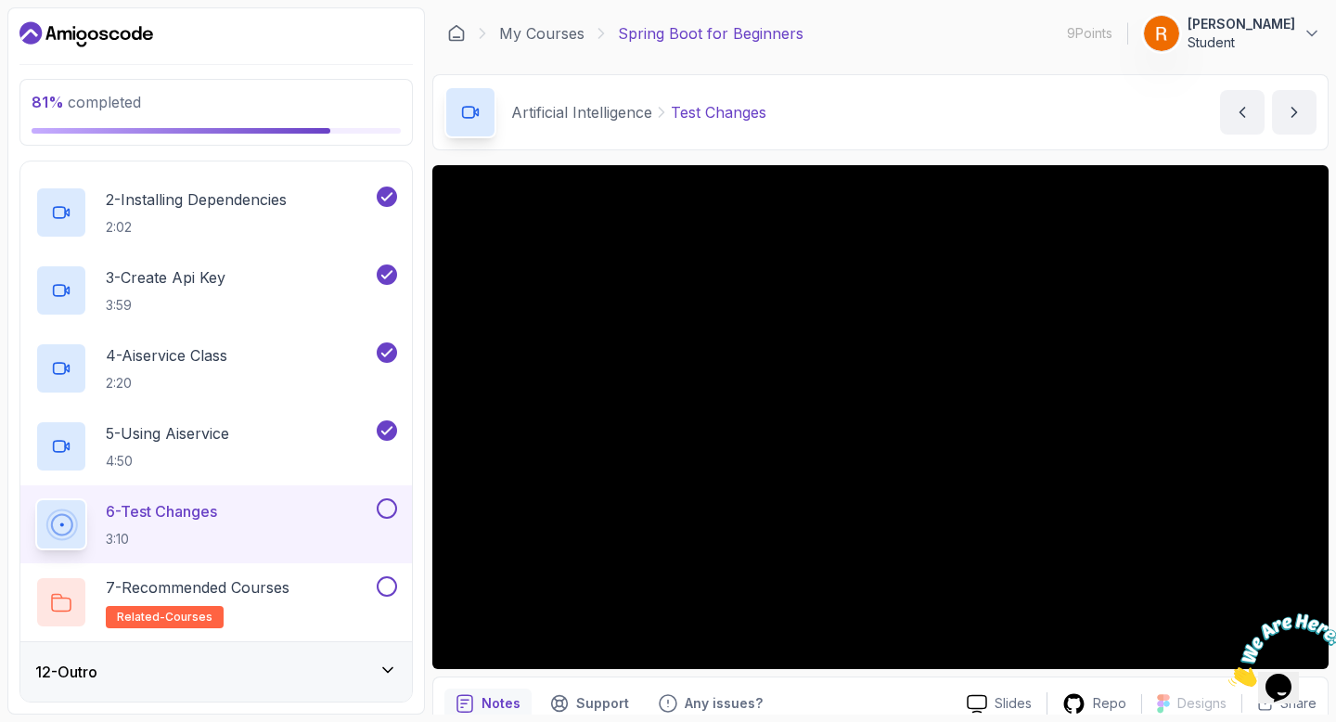
click at [386, 509] on button at bounding box center [387, 508] width 20 height 20
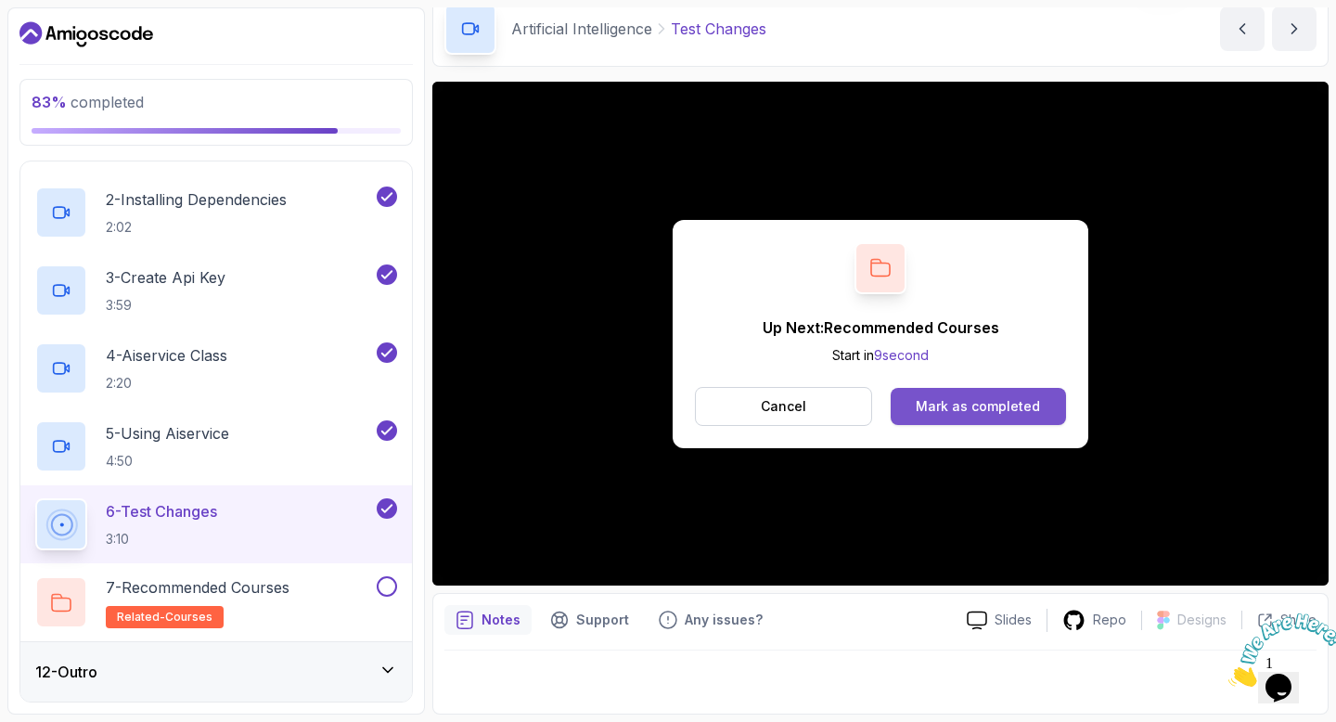
click at [982, 402] on div "Mark as completed" at bounding box center [978, 406] width 124 height 19
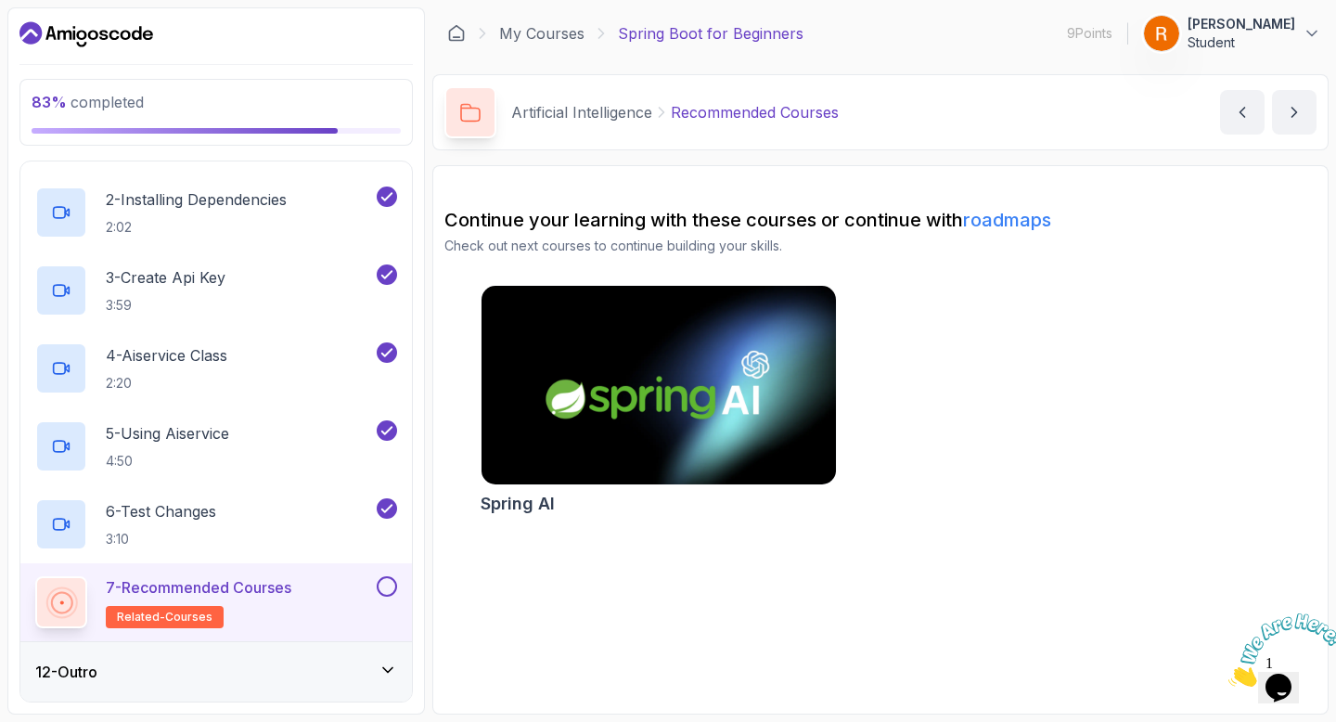
click at [332, 662] on div "12 - Outro" at bounding box center [216, 671] width 362 height 22
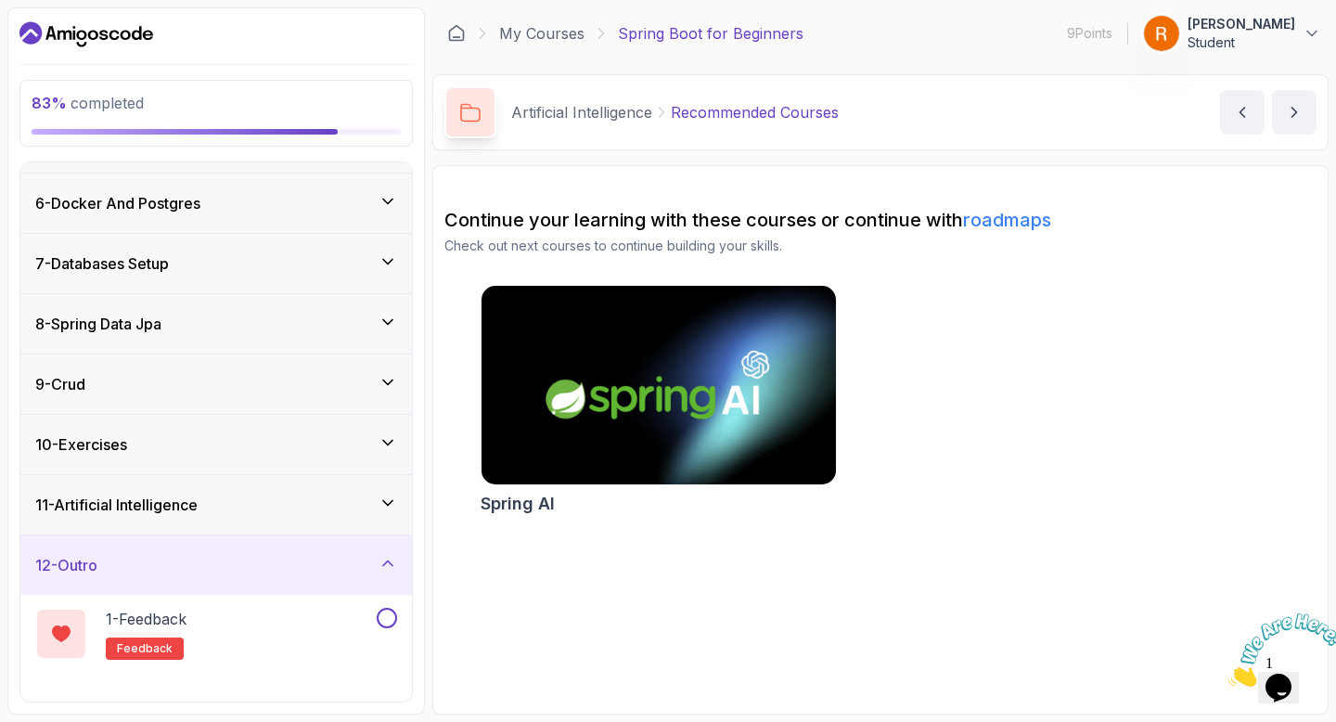
scroll to position [339, 0]
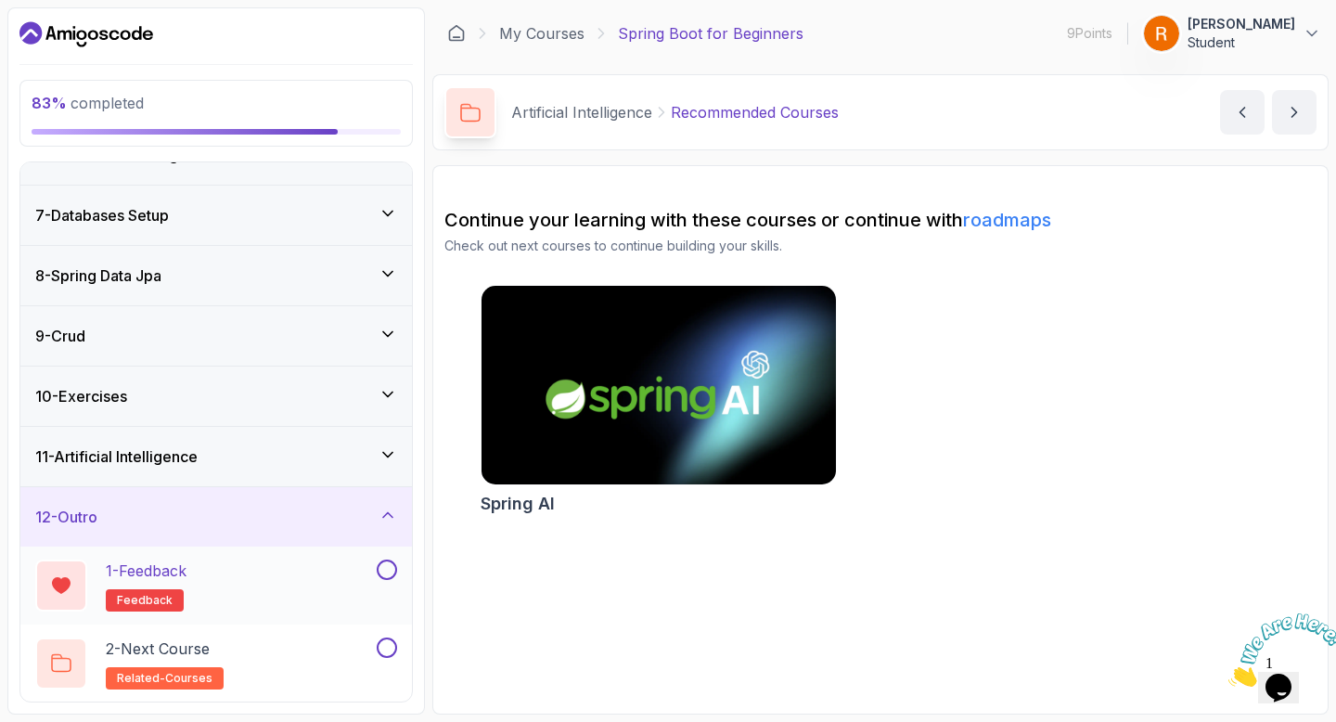
click at [335, 576] on div "1 - Feedback feedback" at bounding box center [204, 585] width 338 height 52
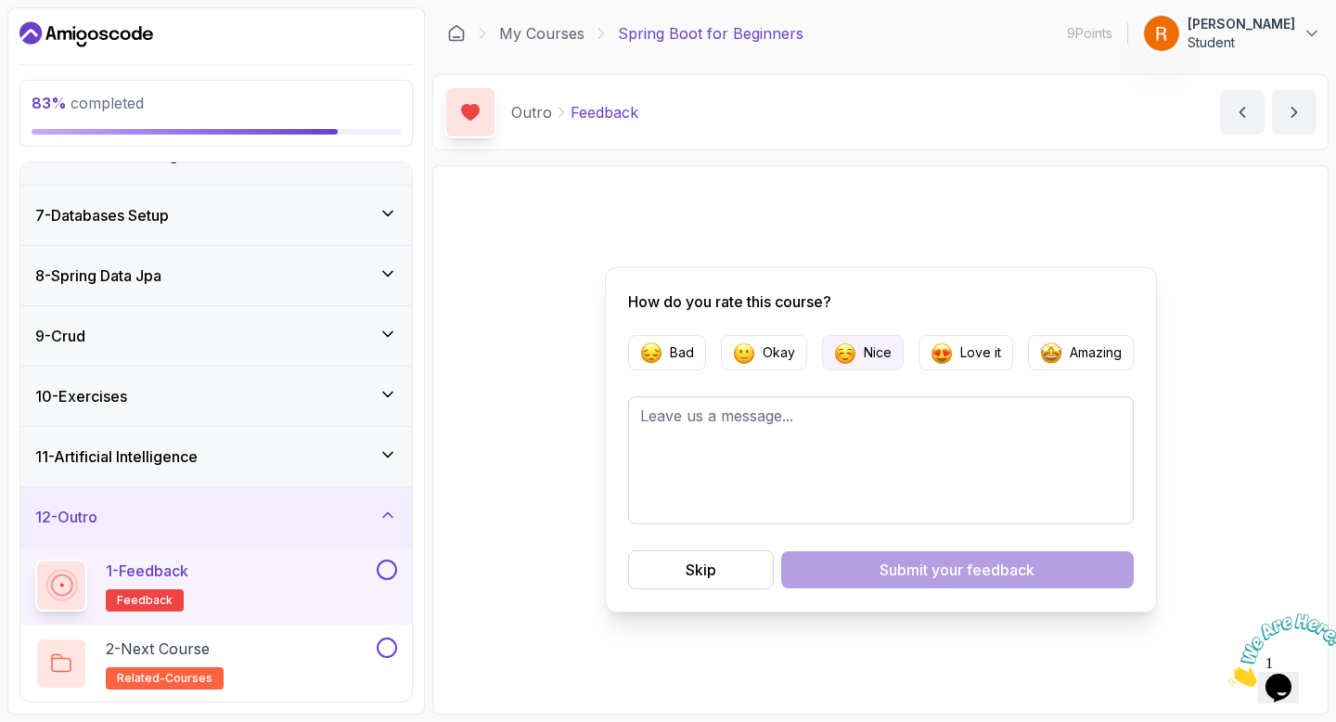
click at [876, 356] on p "Nice" at bounding box center [878, 352] width 28 height 19
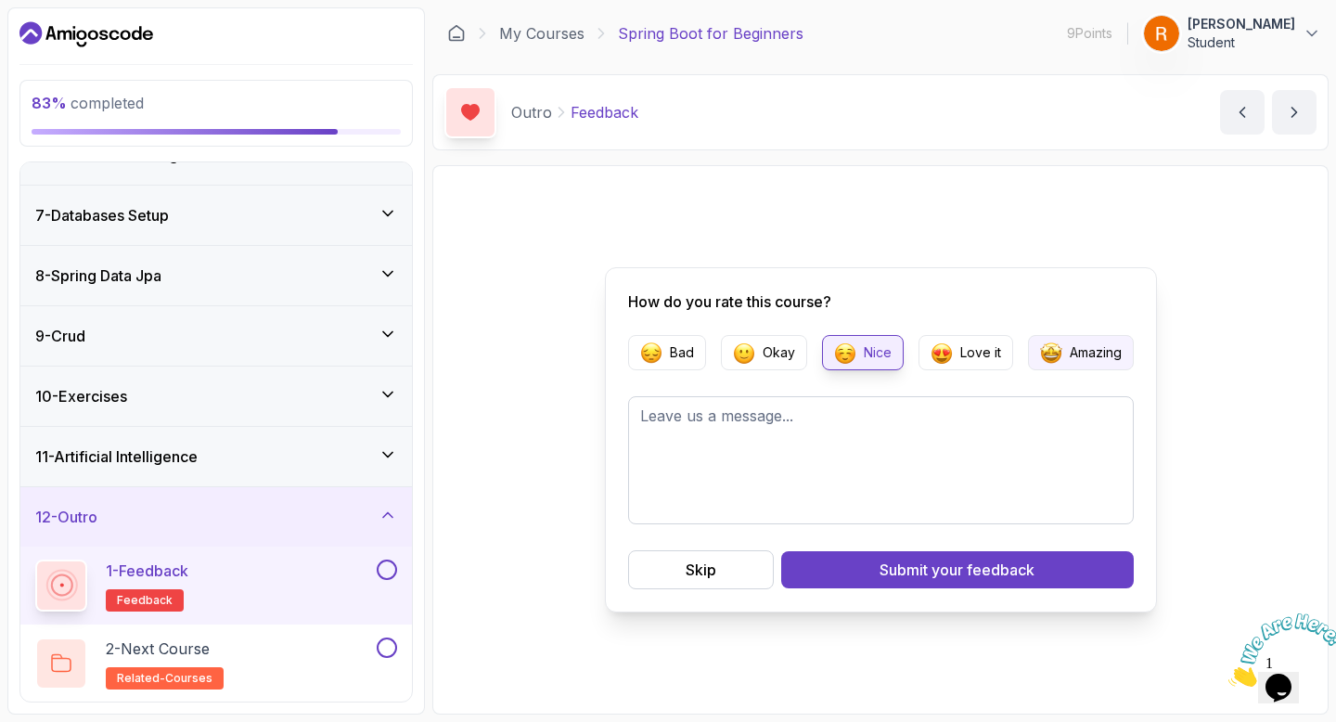
click at [1061, 358] on button "Amazing" at bounding box center [1081, 352] width 106 height 35
click at [868, 360] on p "Nice" at bounding box center [878, 352] width 28 height 19
click at [386, 570] on button at bounding box center [387, 569] width 20 height 20
click at [357, 645] on div "2 - Next Course related-courses" at bounding box center [204, 663] width 338 height 52
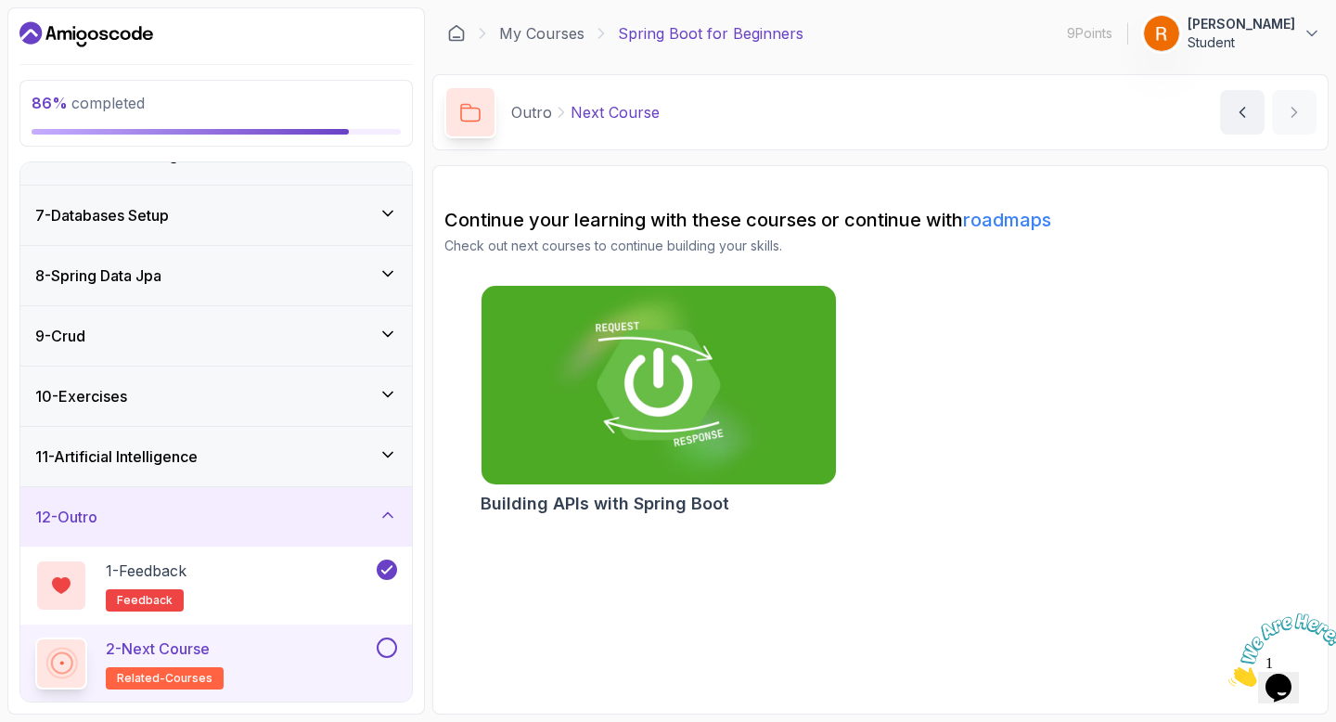
click at [666, 383] on img at bounding box center [658, 385] width 372 height 209
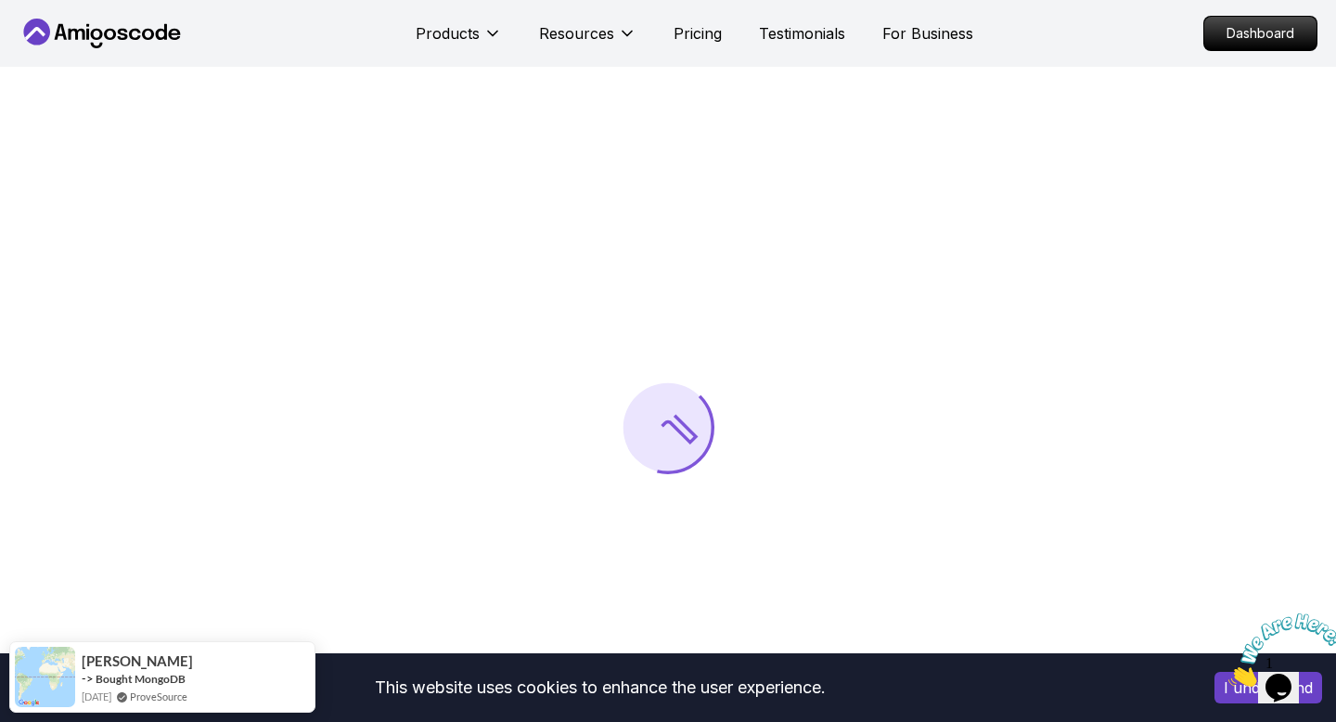
click at [1228, 673] on icon "Close" at bounding box center [1228, 681] width 0 height 16
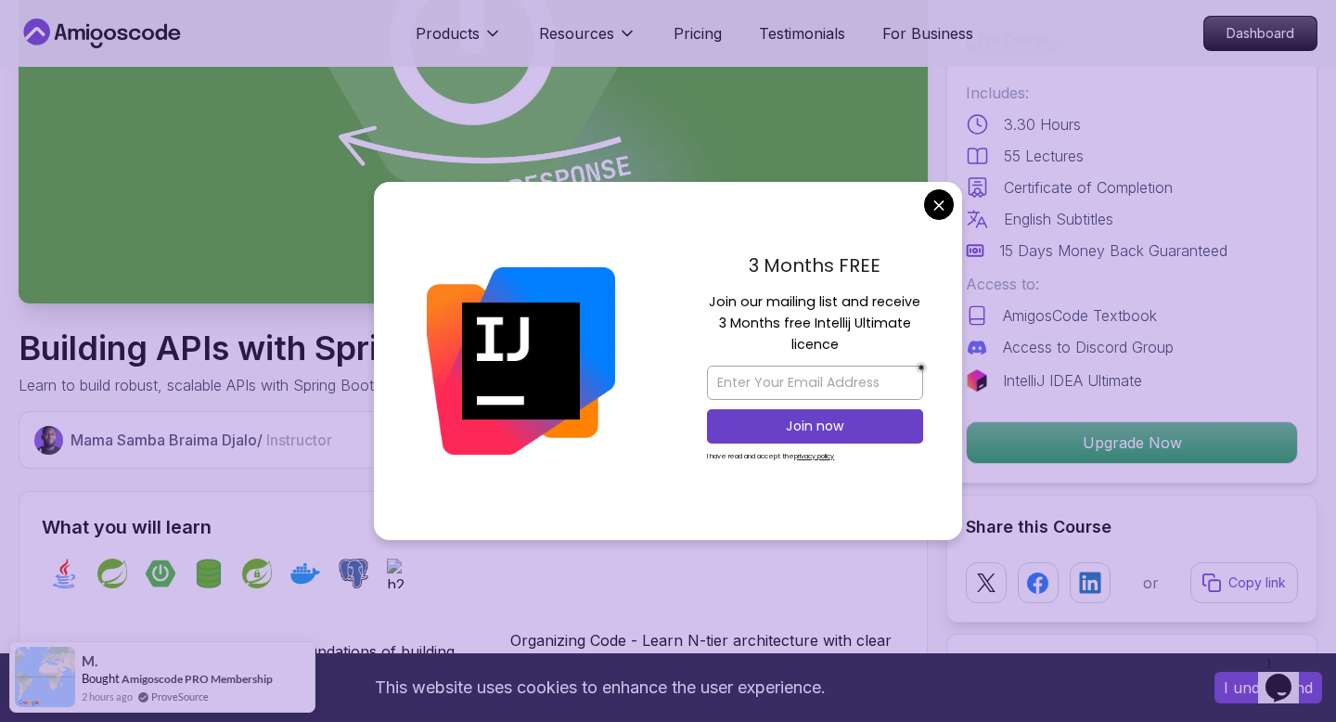
scroll to position [322, 0]
